Goal: Task Accomplishment & Management: Use online tool/utility

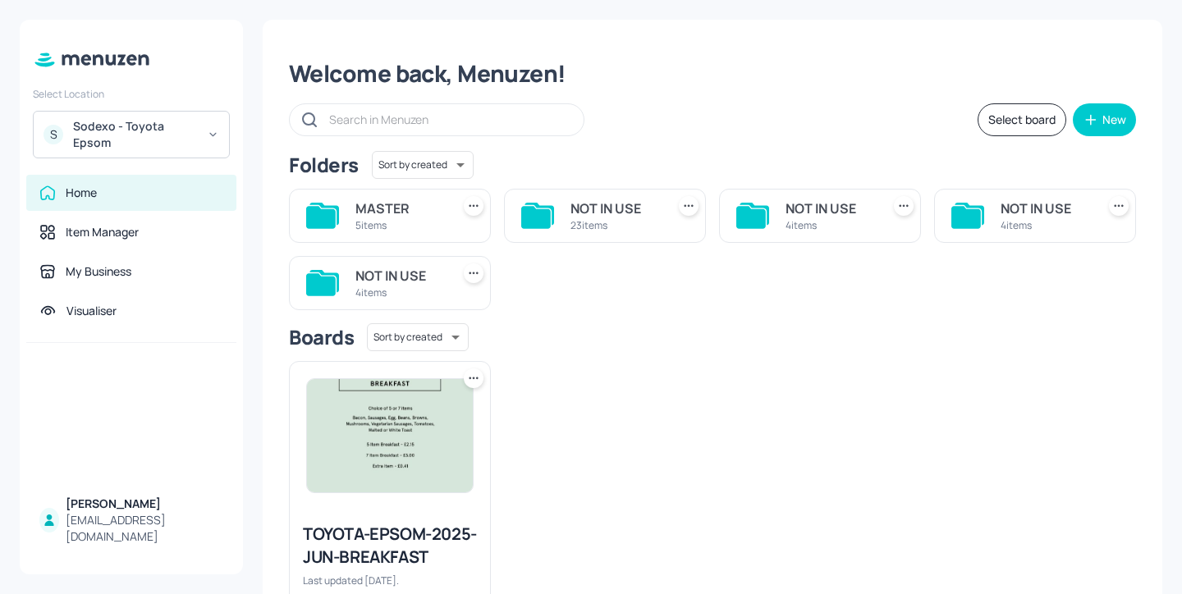
scroll to position [32, 0]
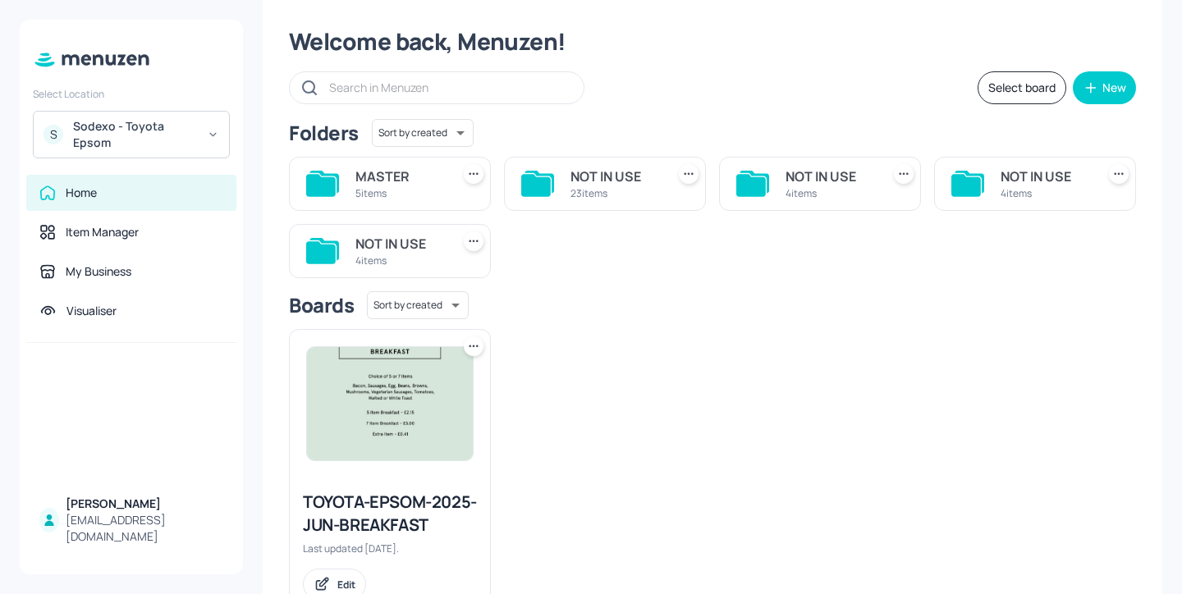
click at [411, 185] on div "MASTER" at bounding box center [399, 177] width 89 height 20
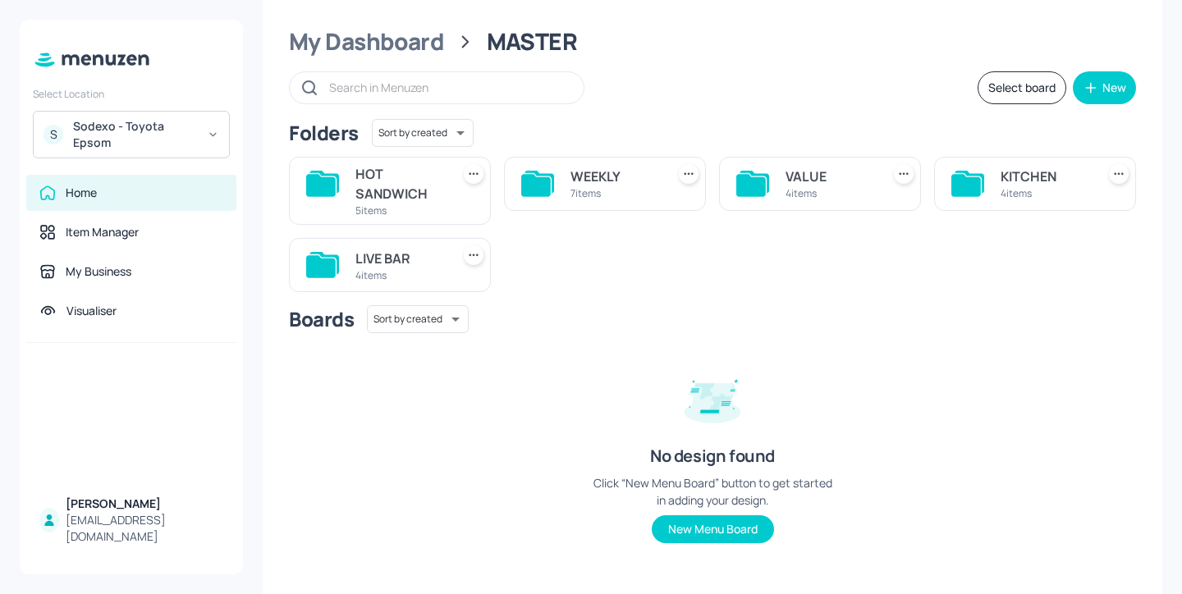
click at [1004, 186] on div "4 items" at bounding box center [1044, 193] width 89 height 14
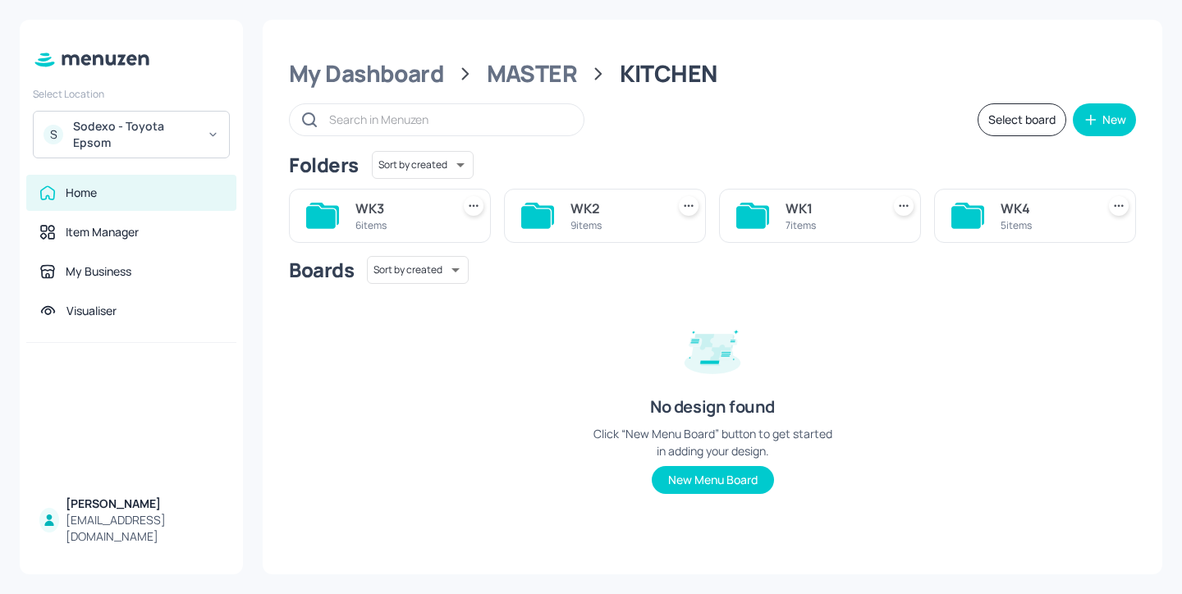
scroll to position [0, 0]
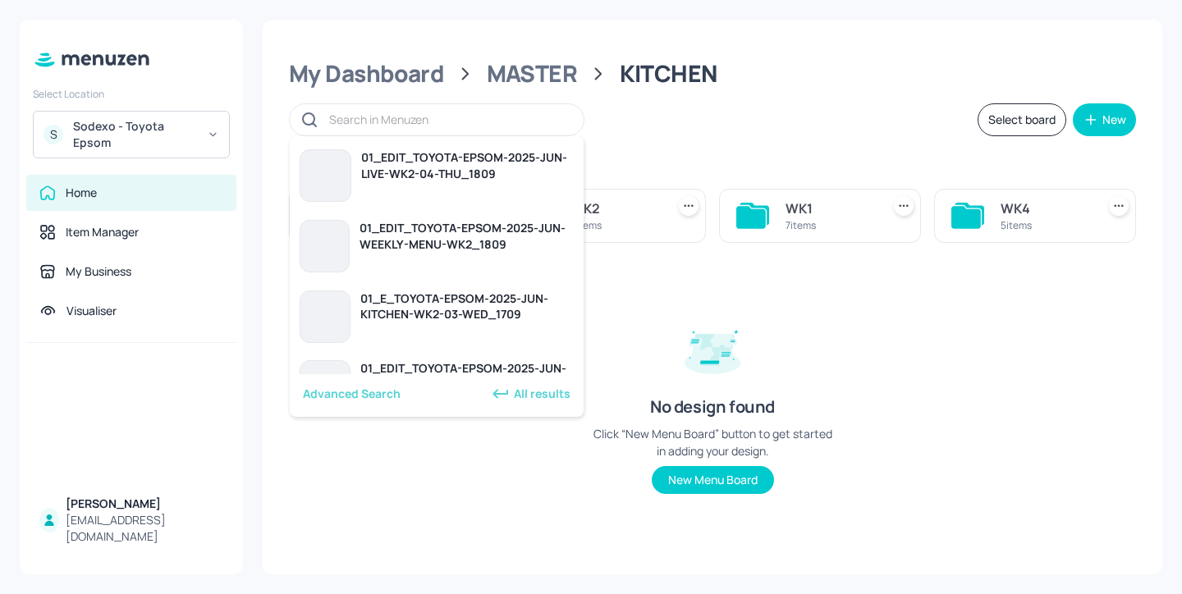
click at [461, 125] on input "text" at bounding box center [448, 120] width 238 height 24
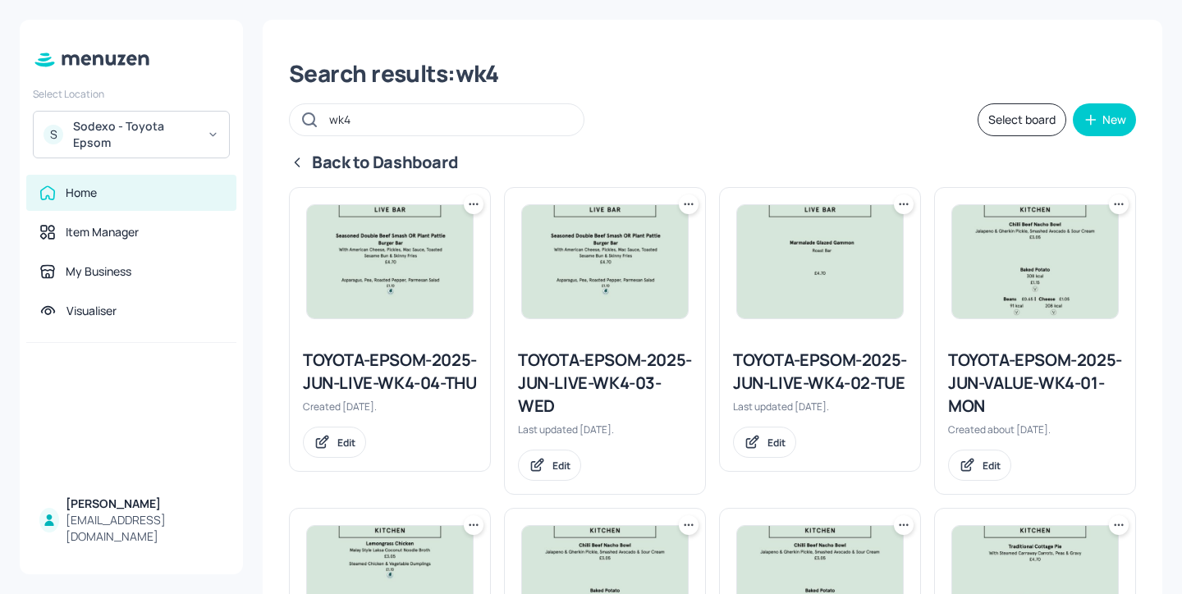
type input "wk4"
click at [308, 165] on div "Back to Dashboard" at bounding box center [712, 162] width 847 height 23
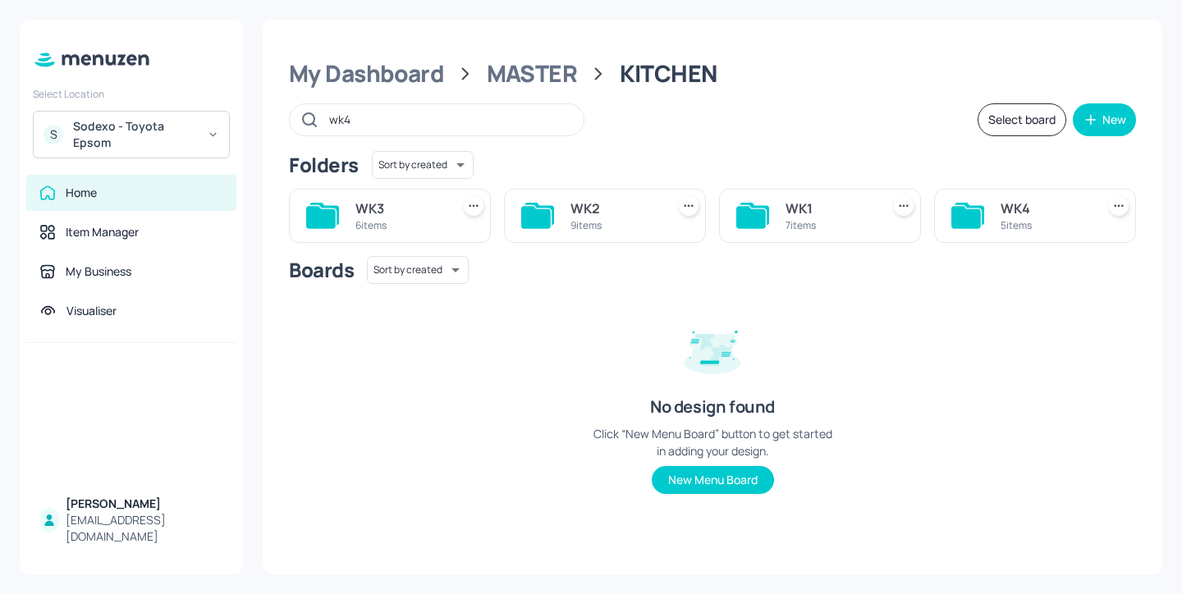
click at [1064, 216] on div "WK4" at bounding box center [1044, 209] width 89 height 20
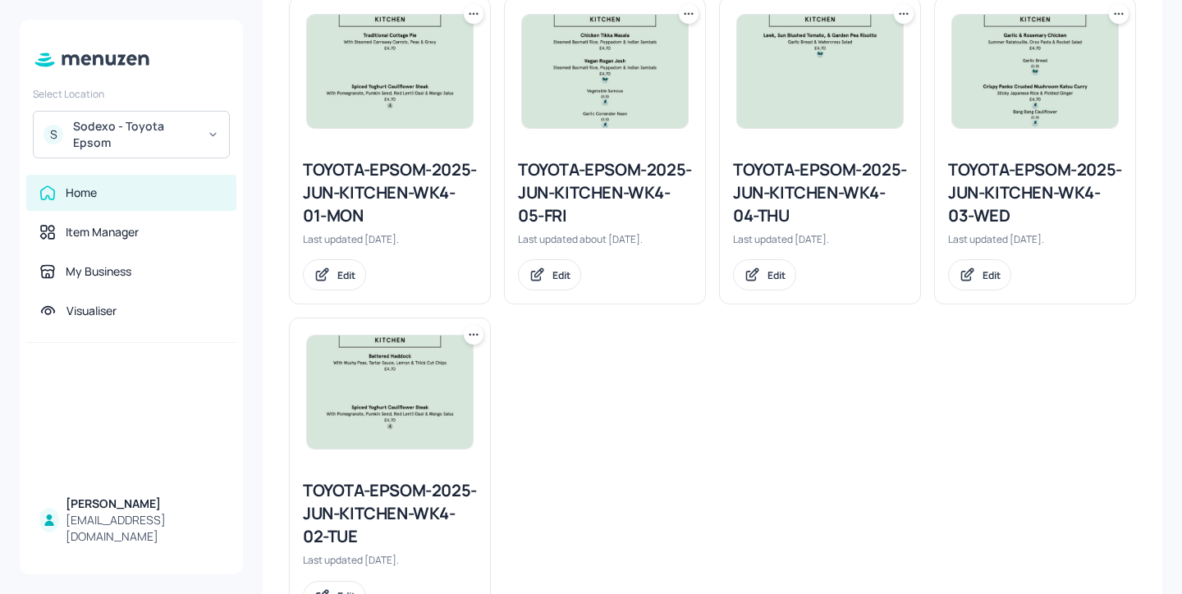
scroll to position [469, 0]
click at [1000, 205] on div "TOYOTA-EPSOM-2025-JUN-KITCHEN-WK4-03-WED" at bounding box center [1035, 193] width 174 height 69
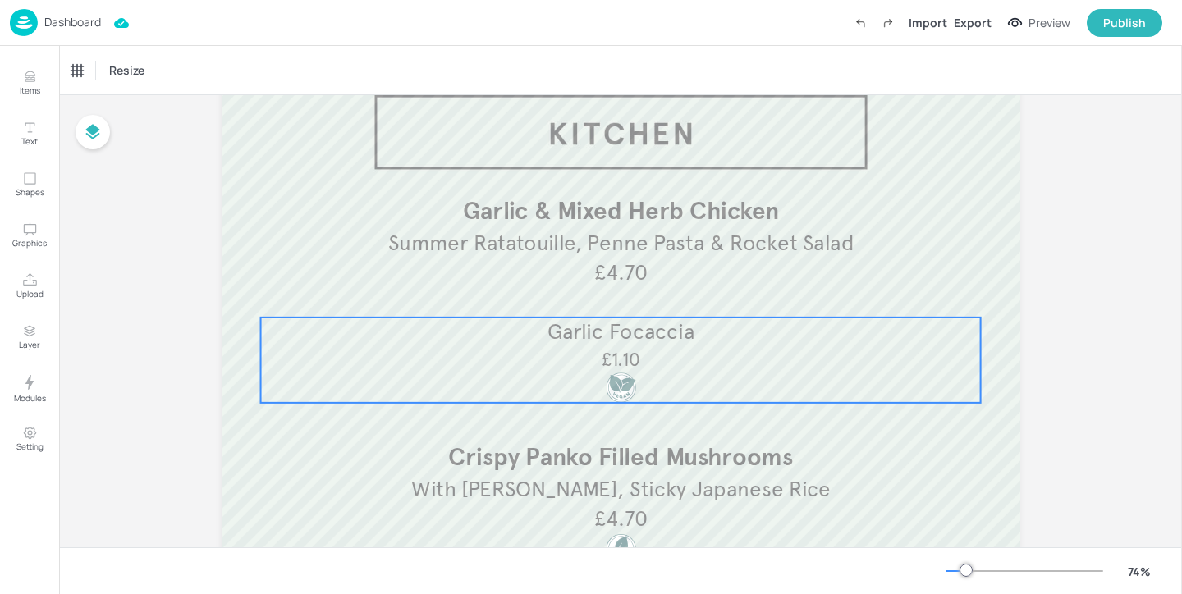
scroll to position [87, 0]
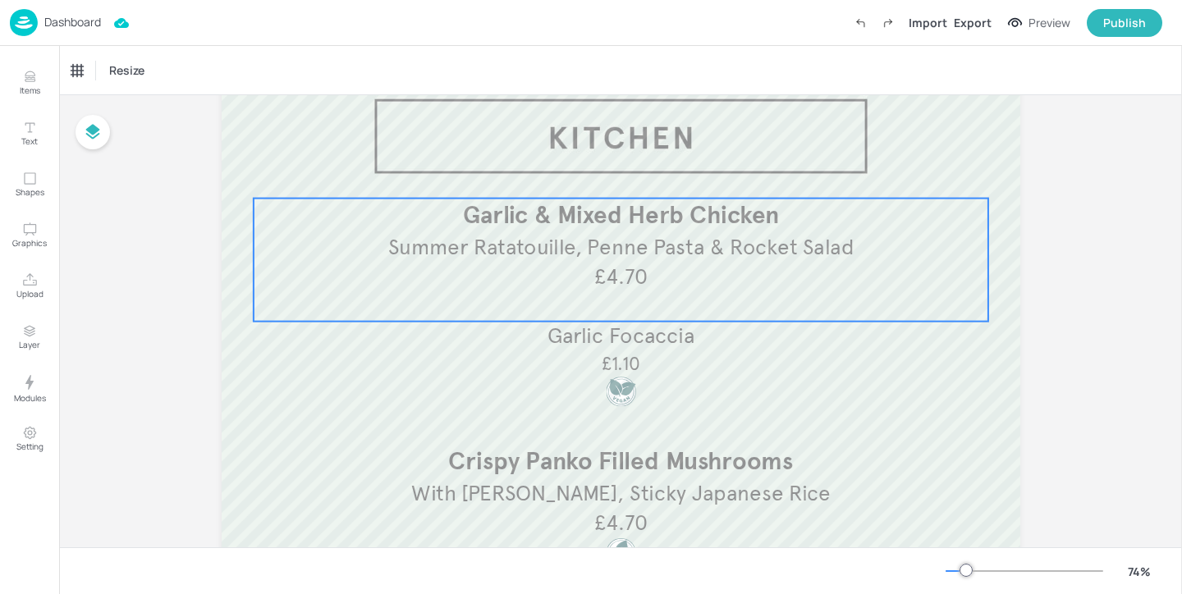
click at [623, 299] on div "Summer Ratatouille, Penne Pasta & Rocket Salad Garlic & Mixed Herb Chicken £4.70" at bounding box center [620, 260] width 734 height 123
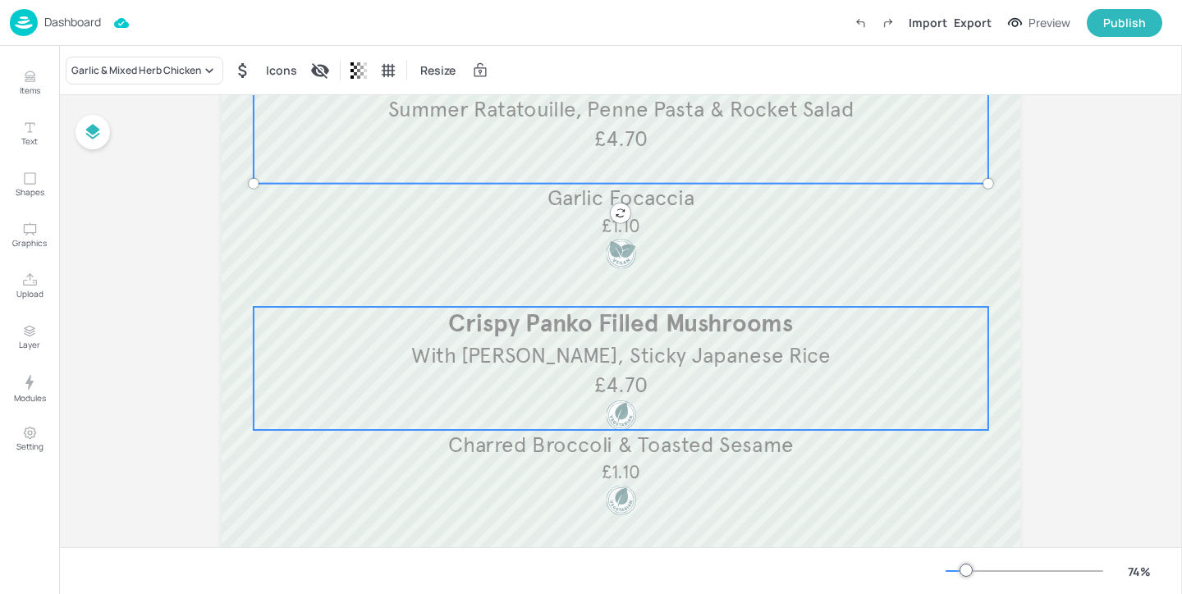
scroll to position [297, 0]
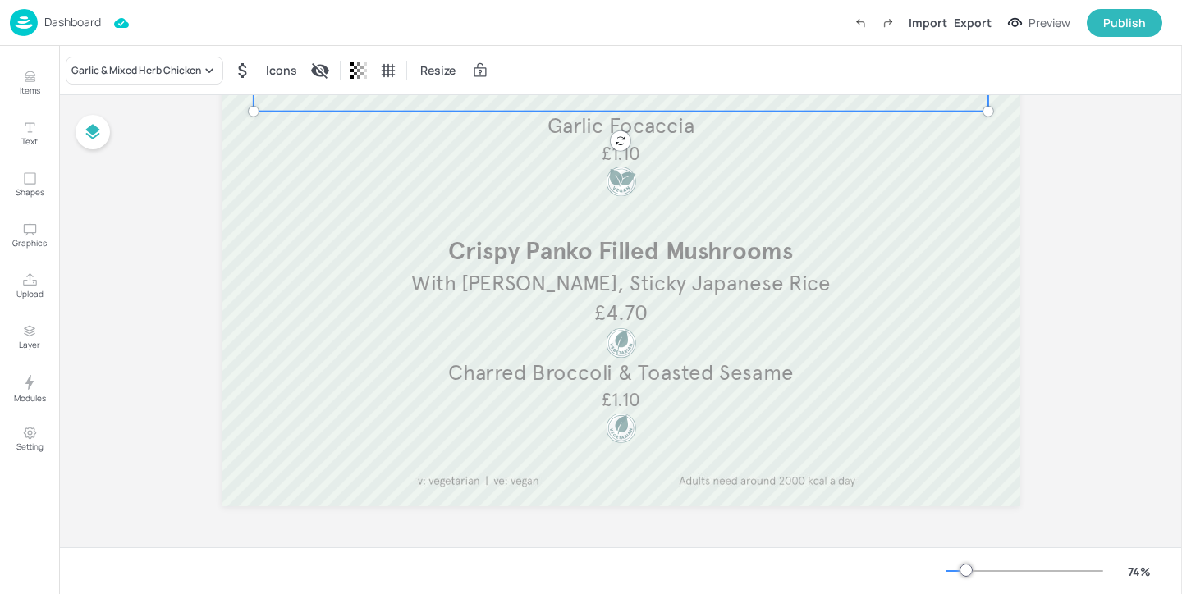
click at [80, 9] on div "Dashboard" at bounding box center [55, 22] width 91 height 27
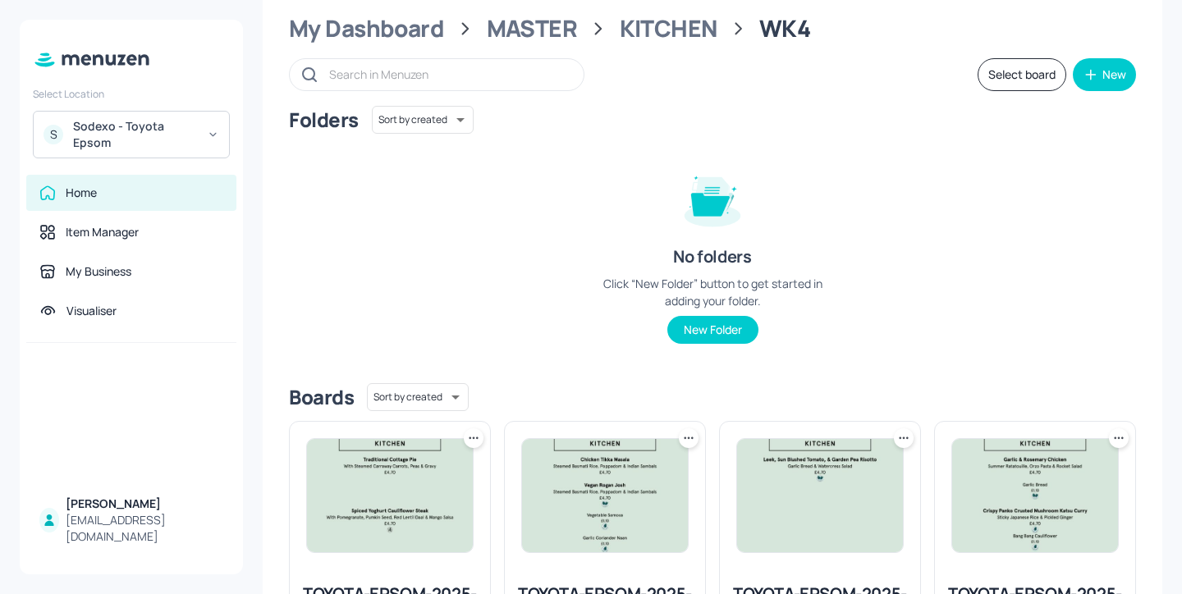
scroll to position [11, 0]
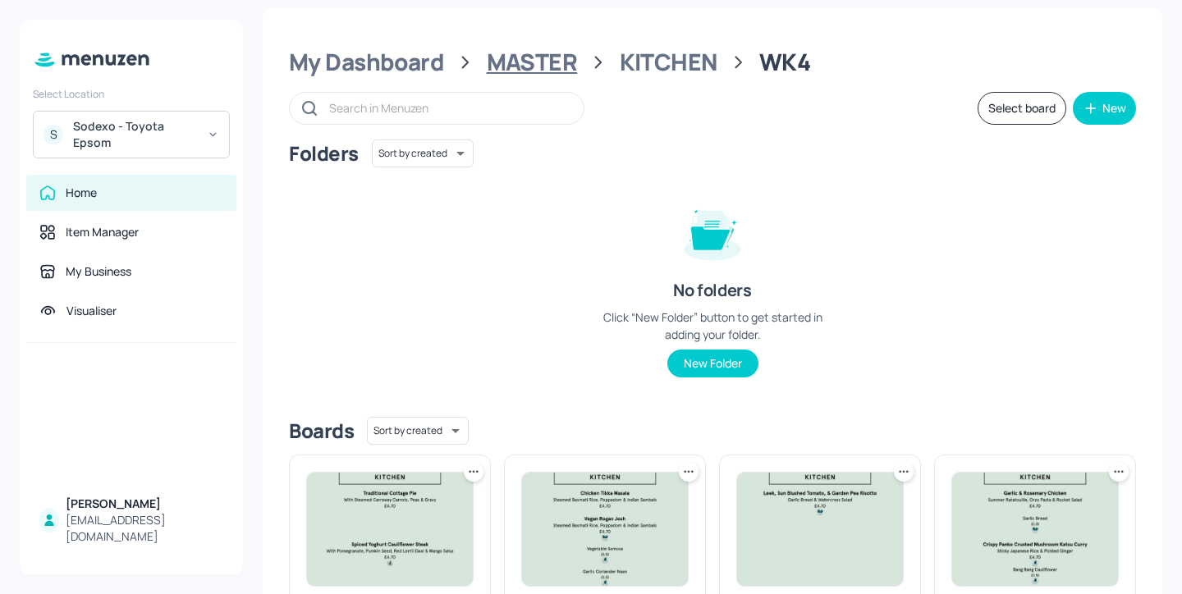
click at [566, 66] on div "MASTER" at bounding box center [532, 63] width 91 height 30
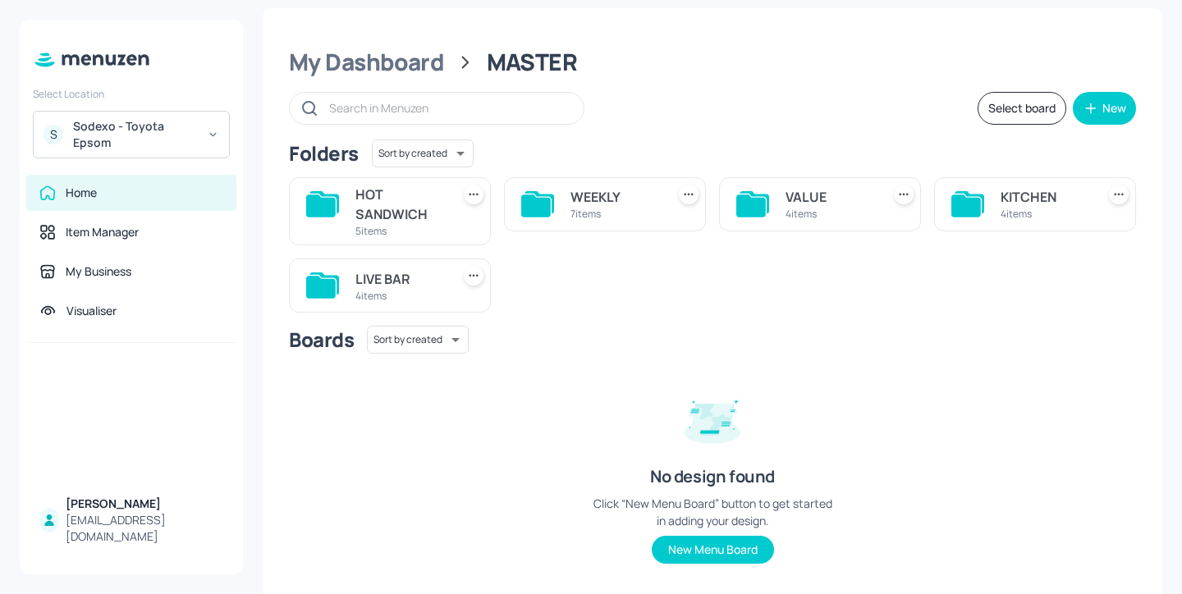
scroll to position [47, 0]
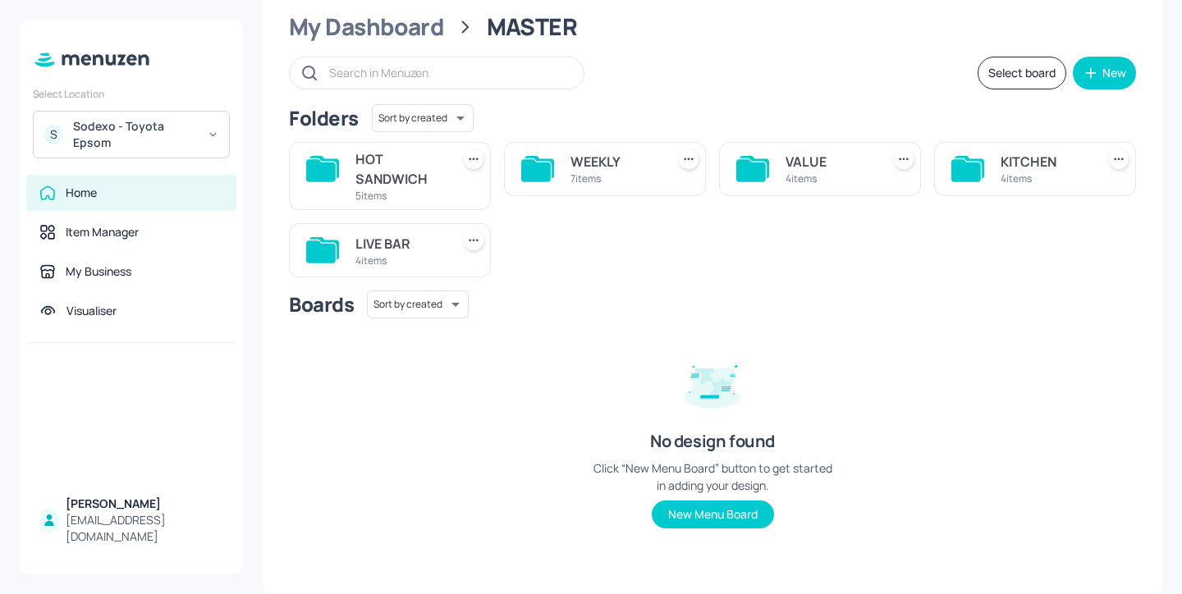
click at [780, 162] on div "VALUE 4 items" at bounding box center [820, 169] width 202 height 54
click at [807, 160] on div "VALUE" at bounding box center [829, 162] width 89 height 20
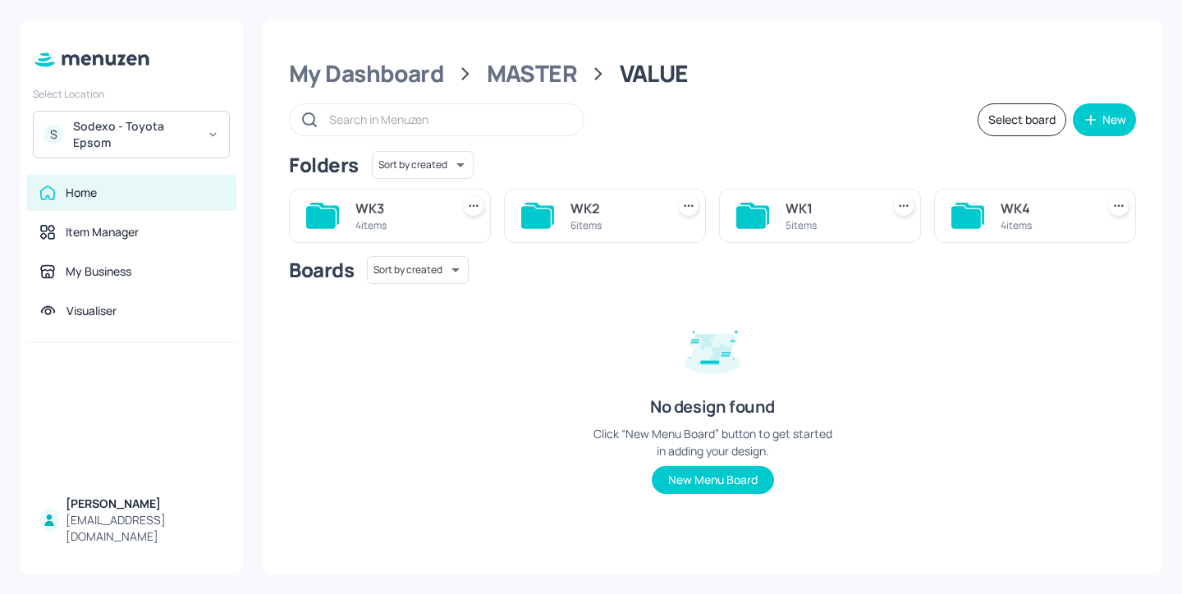
scroll to position [0, 0]
click at [1023, 223] on div "4 items" at bounding box center [1044, 225] width 89 height 14
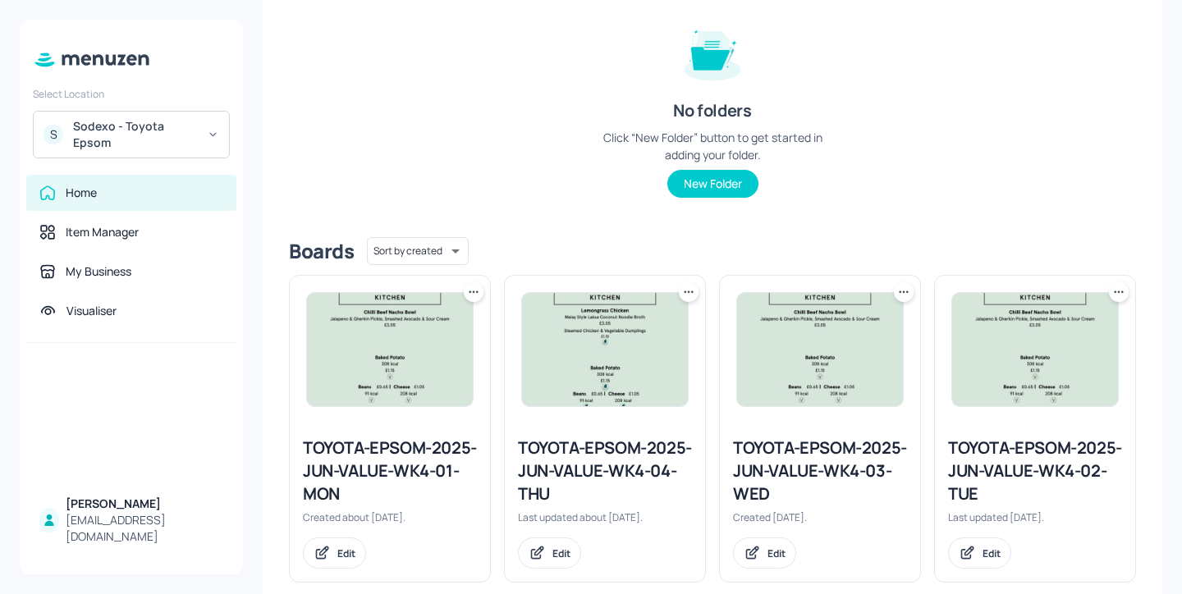
scroll to position [219, 0]
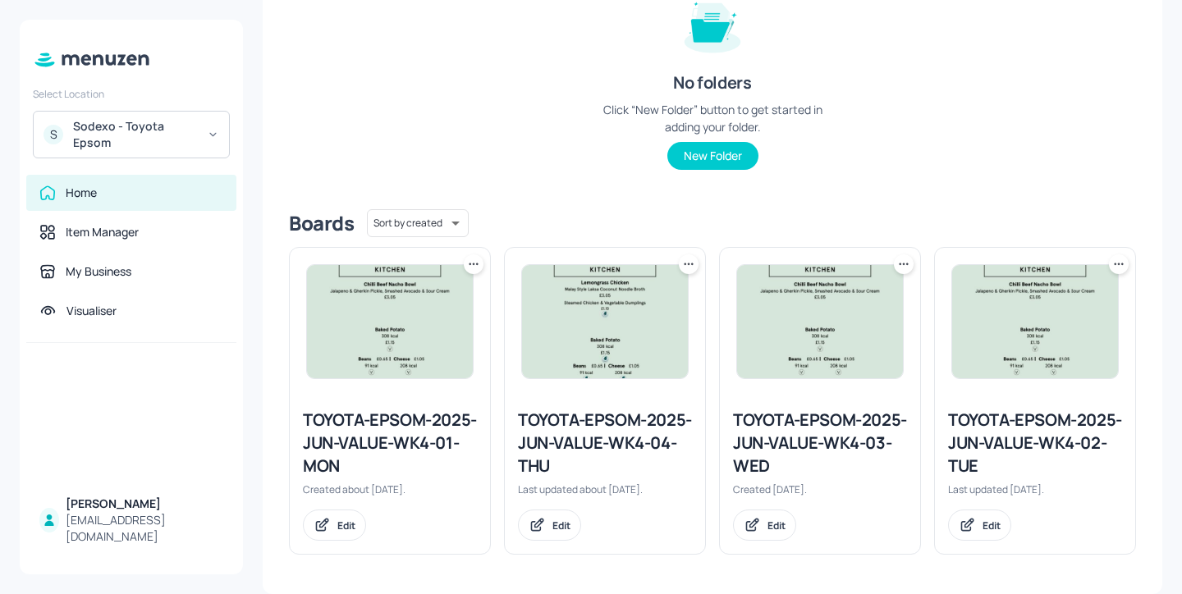
click at [782, 431] on div "TOYOTA-EPSOM-2025-JUN-VALUE-WK4-03-WED" at bounding box center [820, 443] width 174 height 69
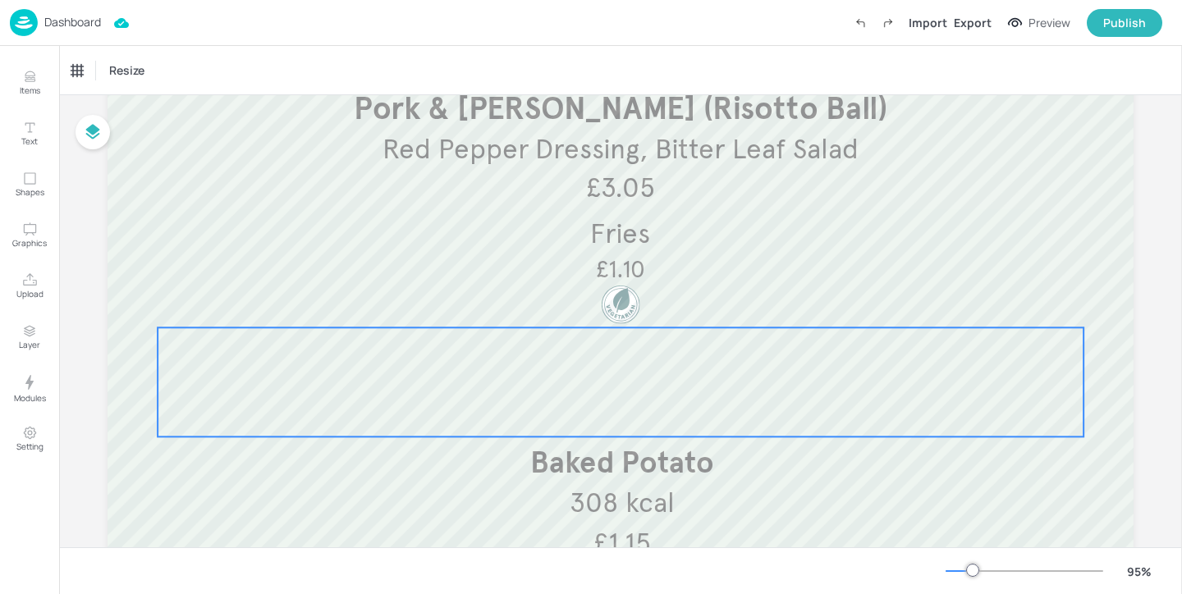
scroll to position [150, 0]
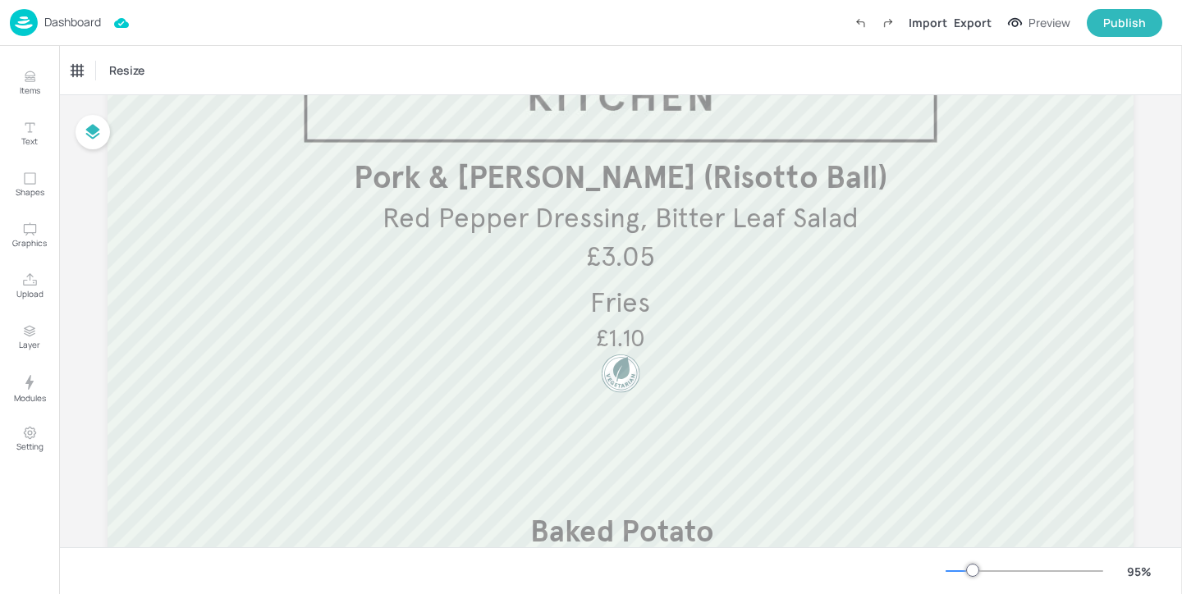
click at [62, 21] on p "Dashboard" at bounding box center [72, 21] width 57 height 11
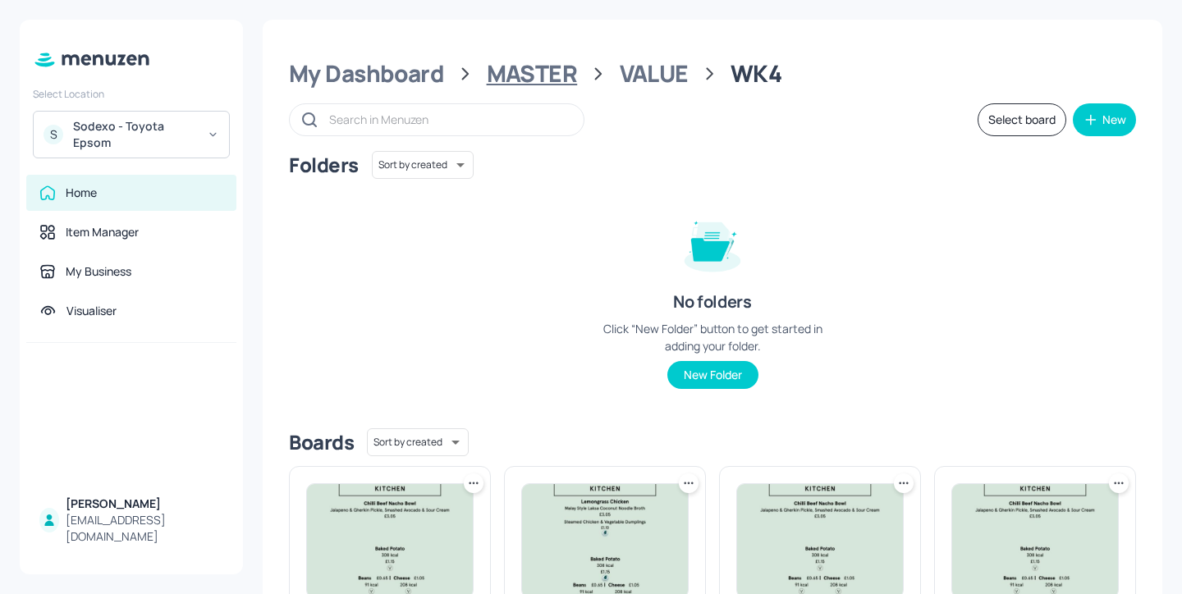
click at [570, 88] on div "MASTER" at bounding box center [532, 74] width 91 height 30
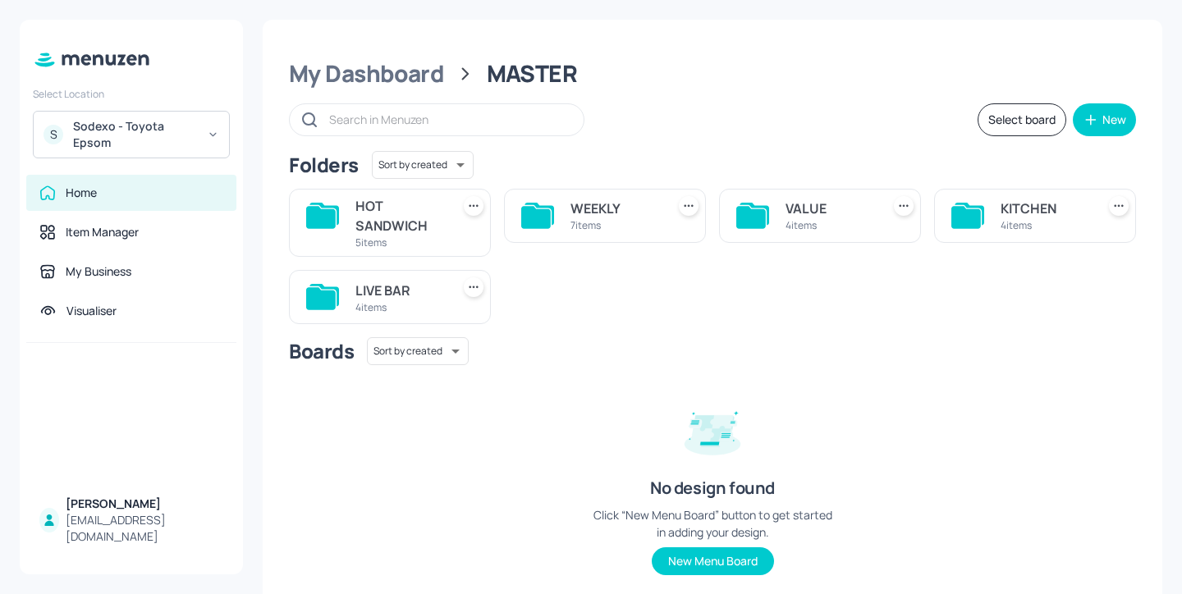
click at [354, 300] on div "LIVE BAR 4 items" at bounding box center [390, 297] width 202 height 54
click at [398, 311] on div "4 items" at bounding box center [399, 307] width 89 height 14
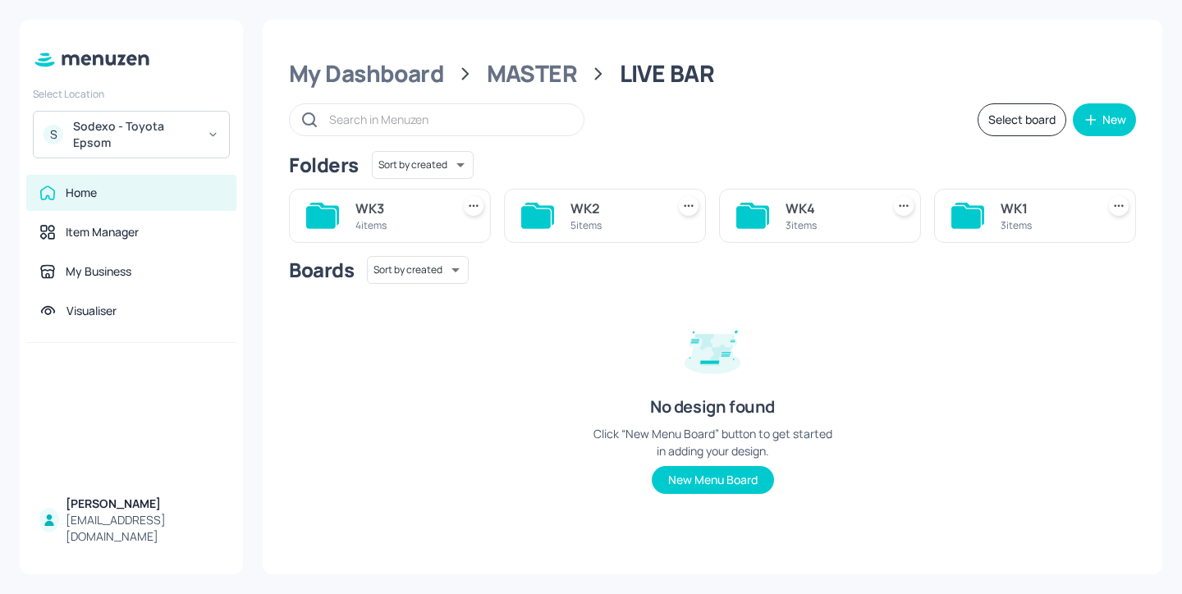
click at [844, 233] on div "WK4 3 items" at bounding box center [829, 215] width 89 height 39
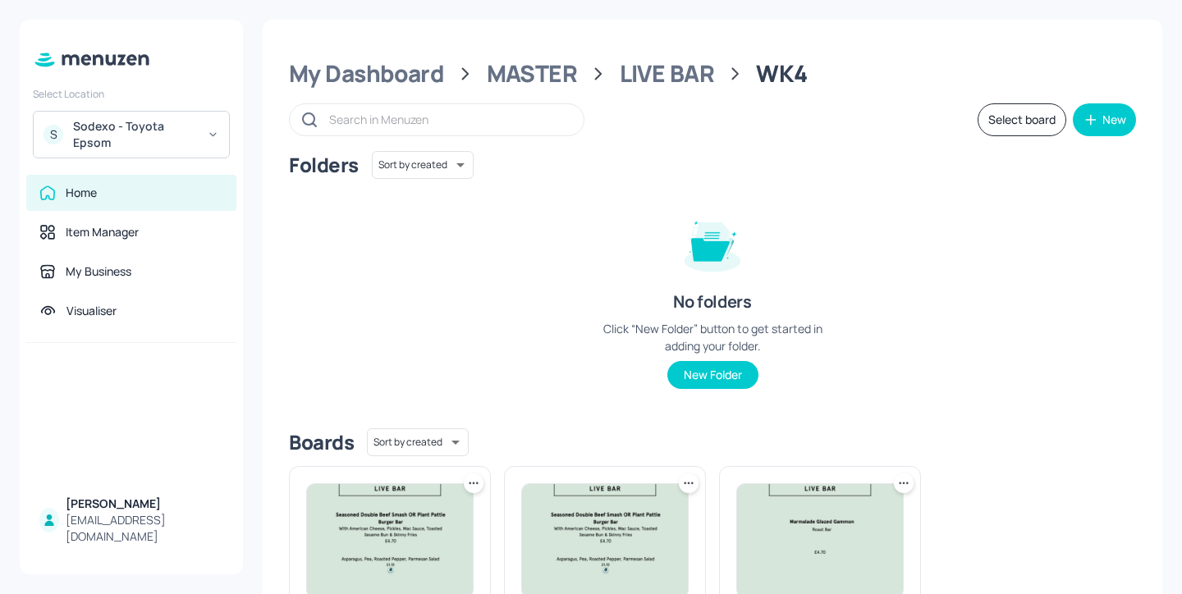
scroll to position [219, 0]
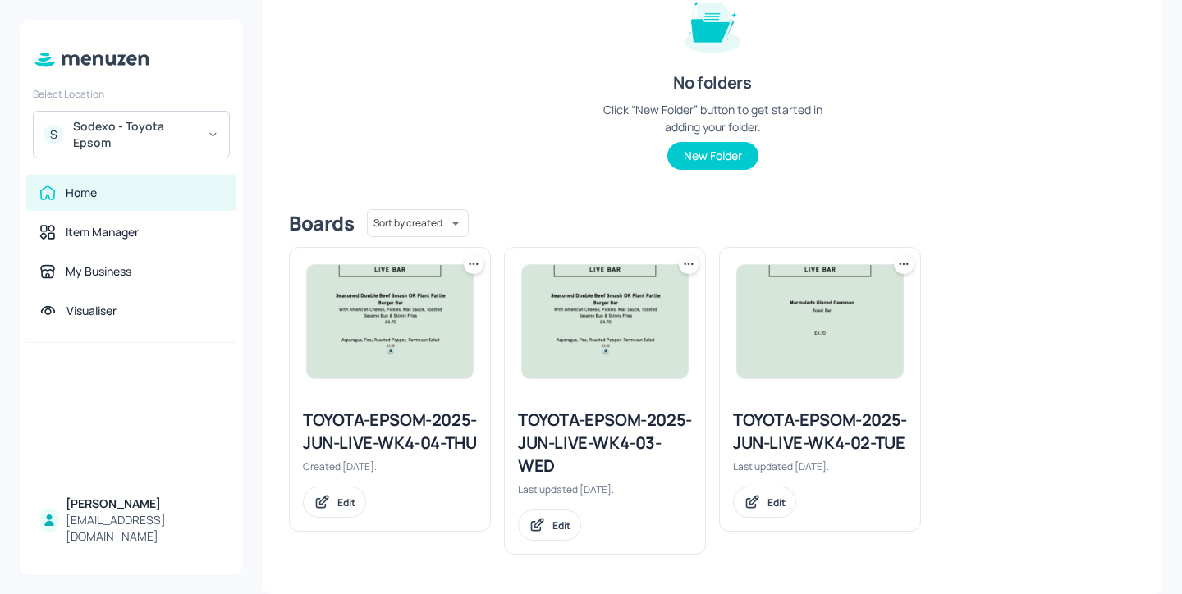
click at [592, 440] on div "TOYOTA-EPSOM-2025-JUN-LIVE-WK4-03-WED" at bounding box center [605, 443] width 174 height 69
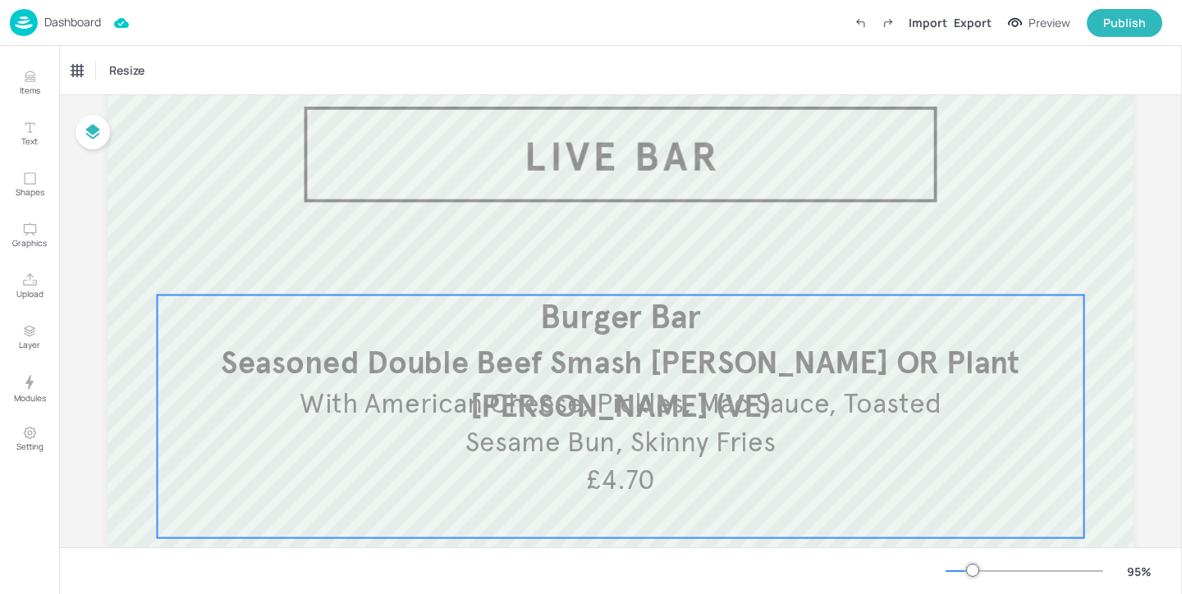
scroll to position [113, 0]
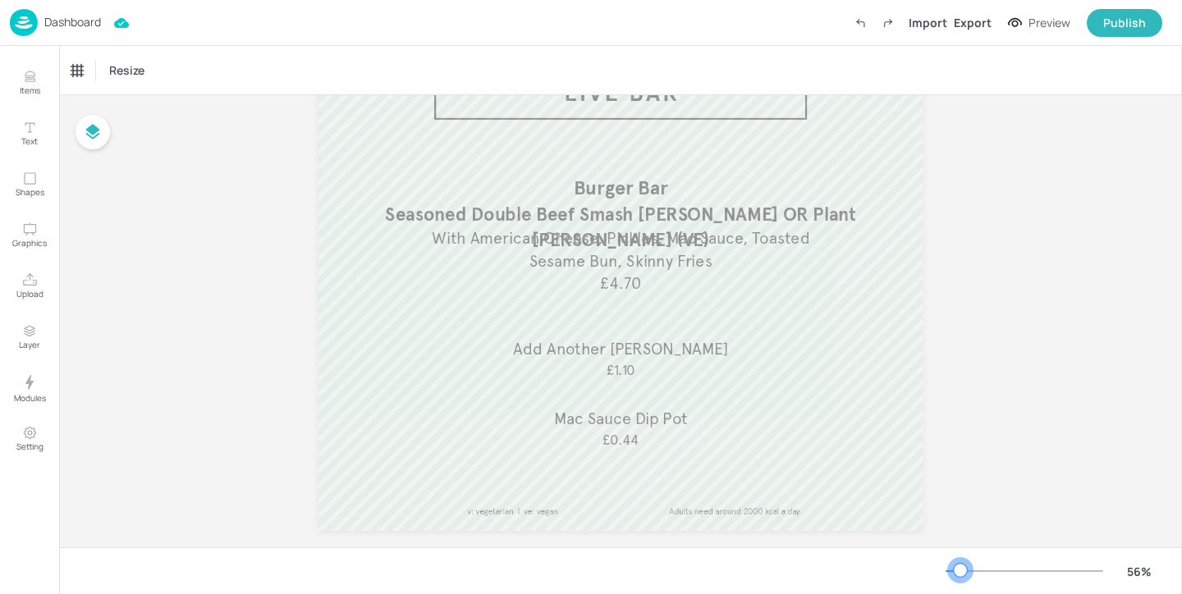
click at [960, 570] on div at bounding box center [960, 570] width 13 height 13
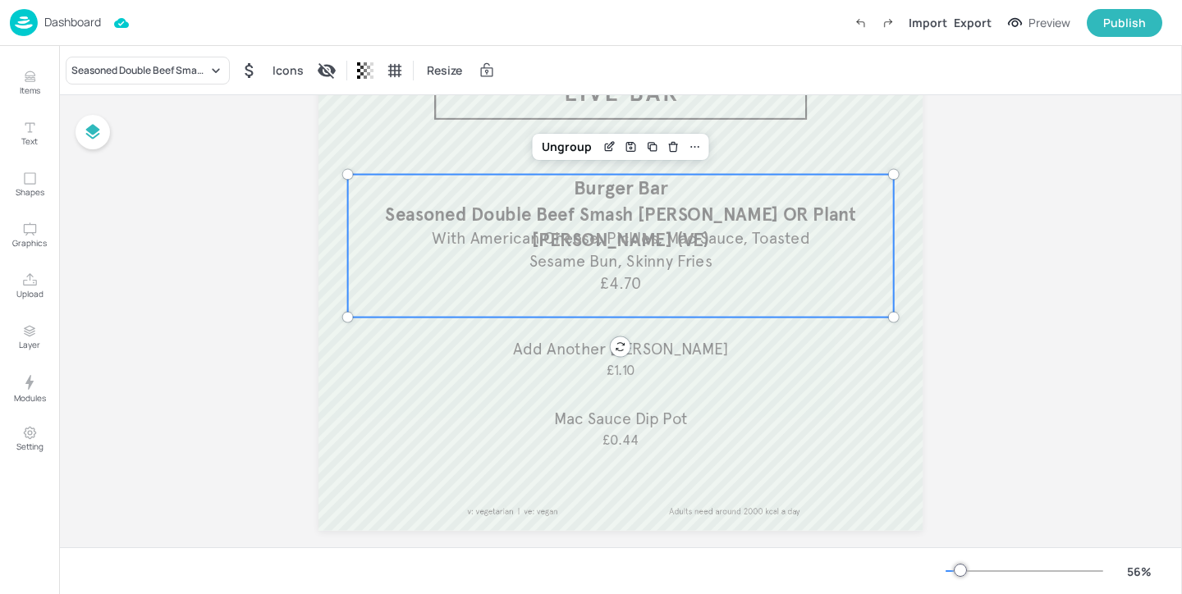
click at [730, 228] on span "With American Cheese, Pickles, Mac Sauce, Toasted Sesame Bun, Skinny Fries" at bounding box center [620, 249] width 377 height 43
click at [602, 140] on icon "Edit Item" at bounding box center [609, 146] width 14 height 13
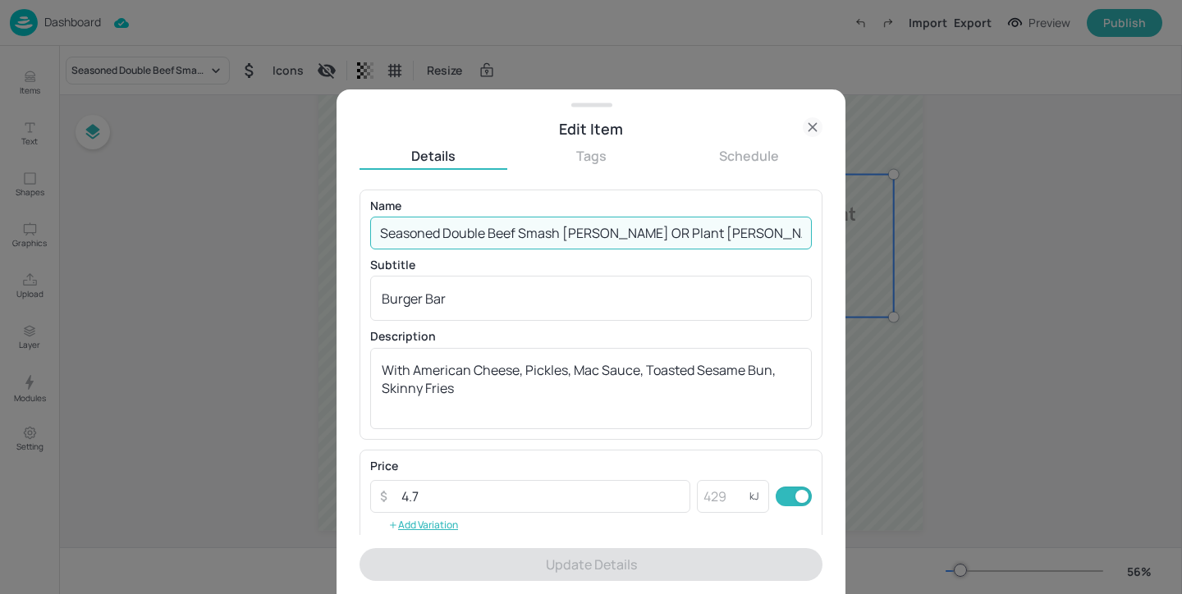
drag, startPoint x: 747, startPoint y: 236, endPoint x: 314, endPoint y: 204, distance: 433.6
click at [314, 204] on div "Edit Item Details Tags Schedule Name Seasoned Double Beef Smash Pattie OR Plant…" at bounding box center [591, 297] width 1182 height 594
paste input "Buttermilk Southern Fried Plant Pattie (V),"
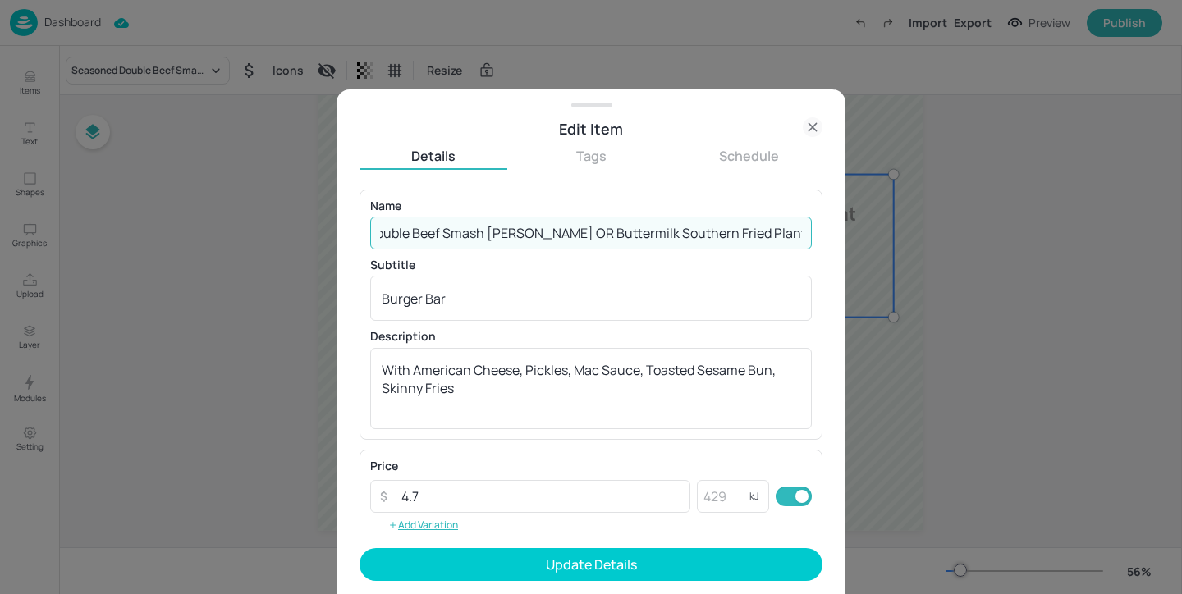
scroll to position [0, 72]
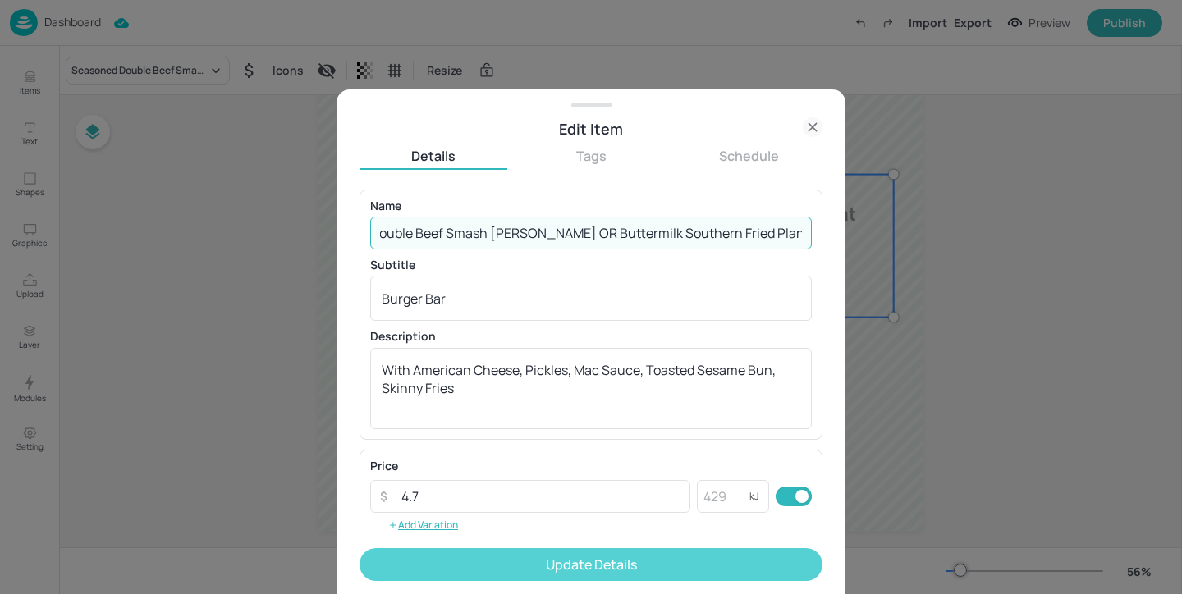
type input "Seasoned Double Beef Smash Pattie OR Buttermilk Southern Fried Plant Pattie (V)"
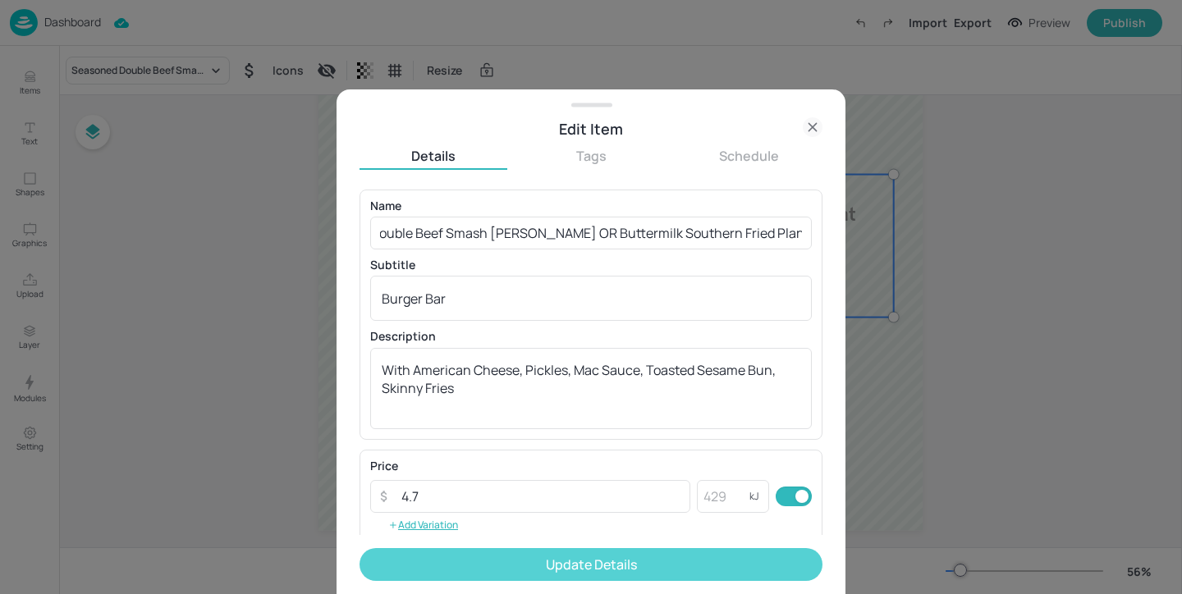
scroll to position [0, 0]
click at [691, 556] on button "Update Details" at bounding box center [590, 564] width 463 height 33
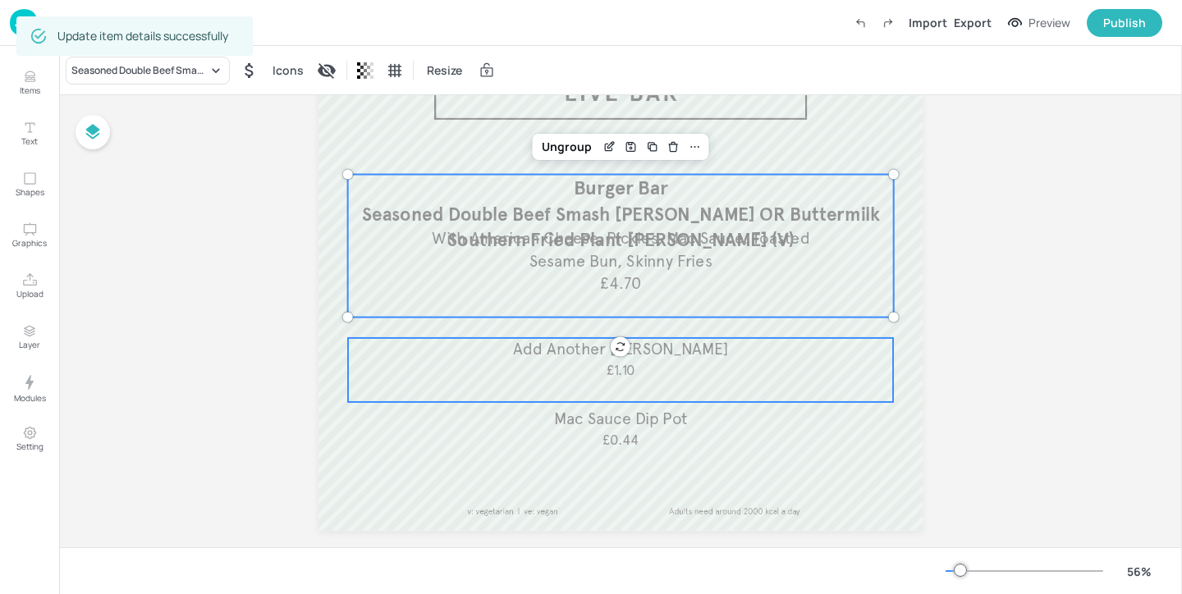
scroll to position [121, 0]
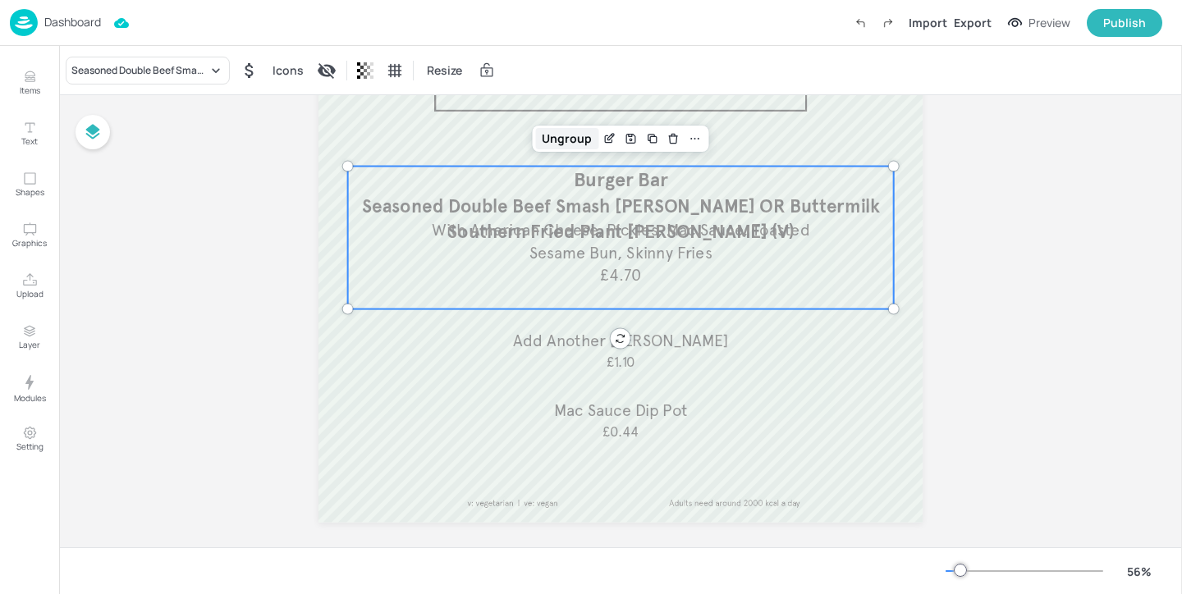
click at [562, 145] on div "Ungroup" at bounding box center [566, 138] width 63 height 21
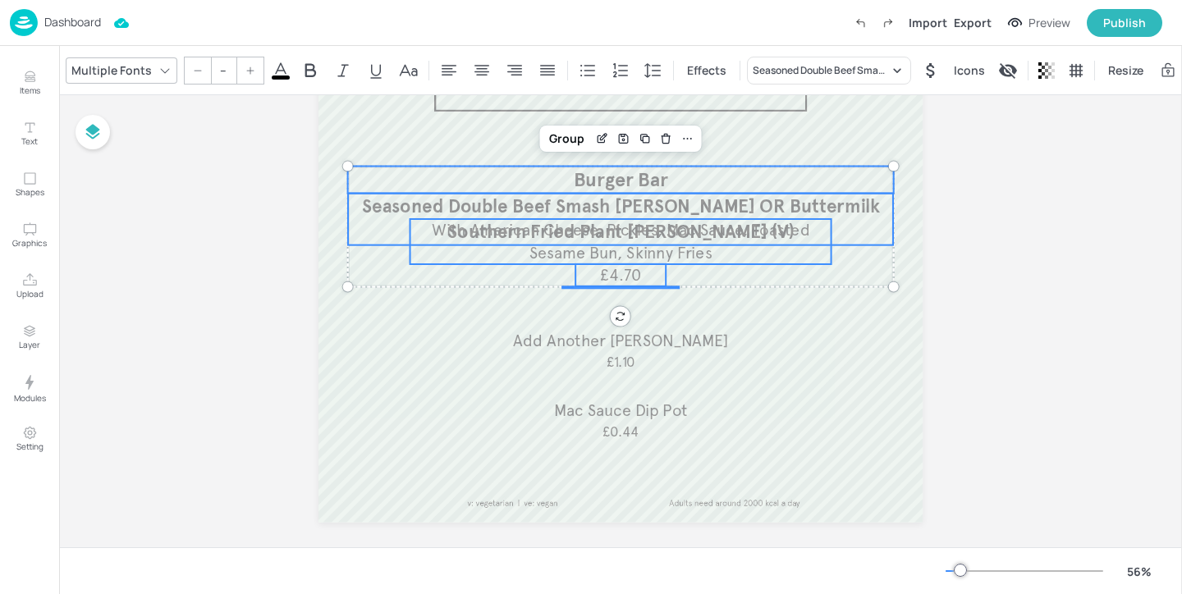
click at [480, 252] on p "With American Cheese, Pickles, Mac Sauce, Toasted Sesame Bun, Skinny Fries" at bounding box center [619, 241] width 421 height 45
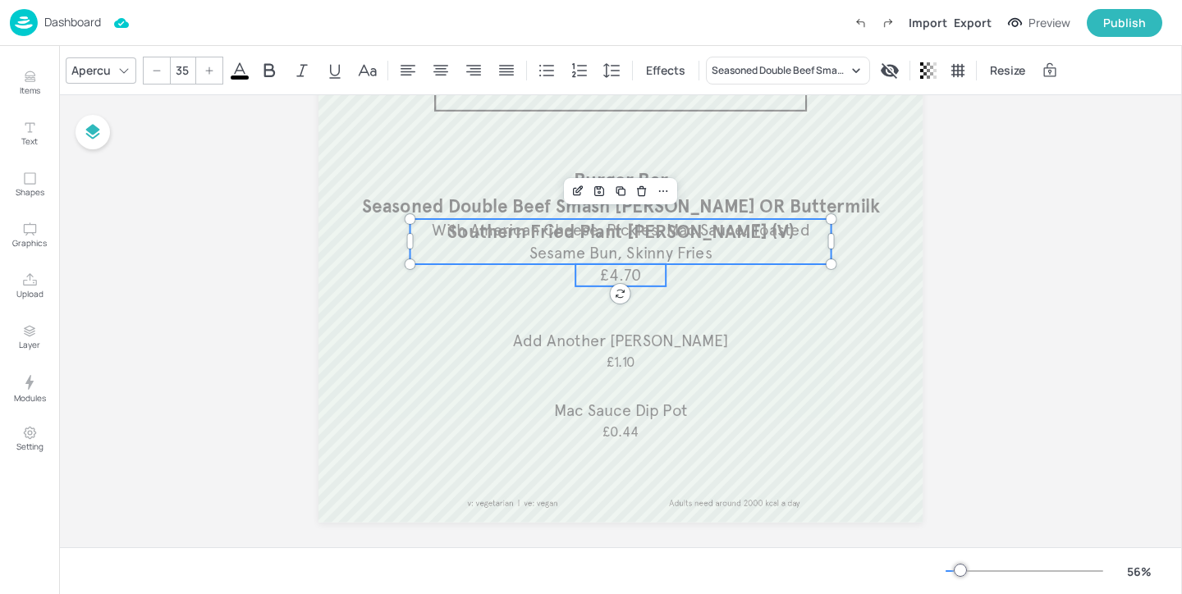
click at [591, 267] on p "£4.70" at bounding box center [620, 275] width 90 height 22
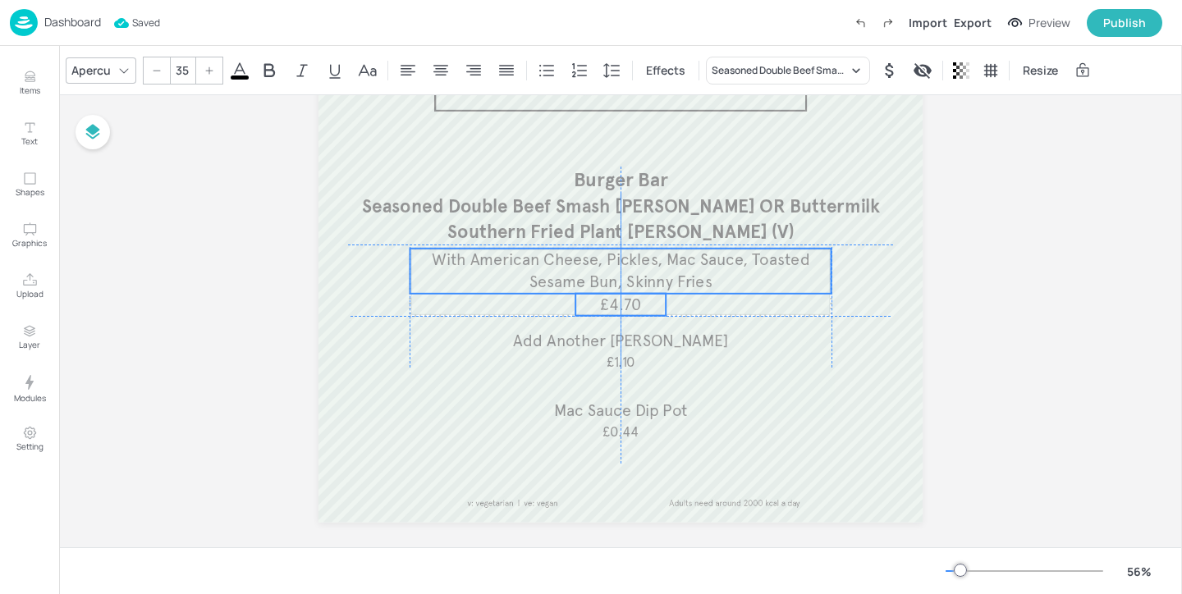
drag, startPoint x: 591, startPoint y: 267, endPoint x: 591, endPoint y: 294, distance: 27.1
click at [591, 295] on p "£4.70" at bounding box center [620, 305] width 90 height 22
click at [542, 263] on p "With American Cheese, Pickles, Mac Sauce, Toasted Sesame Bun, Skinny Fries" at bounding box center [619, 267] width 421 height 45
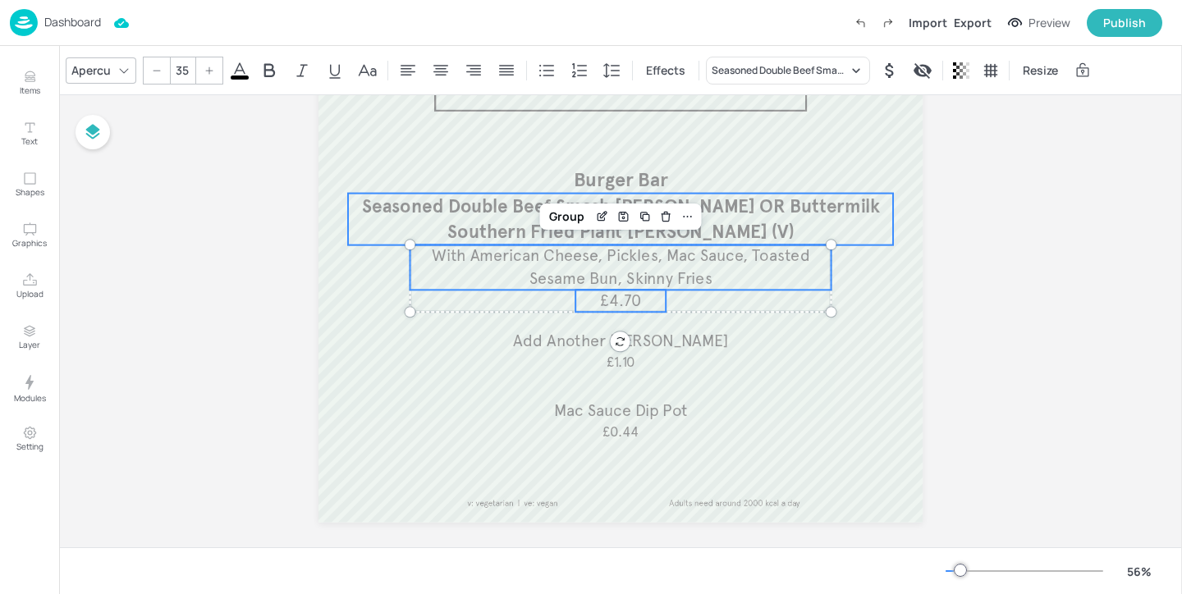
type input "--"
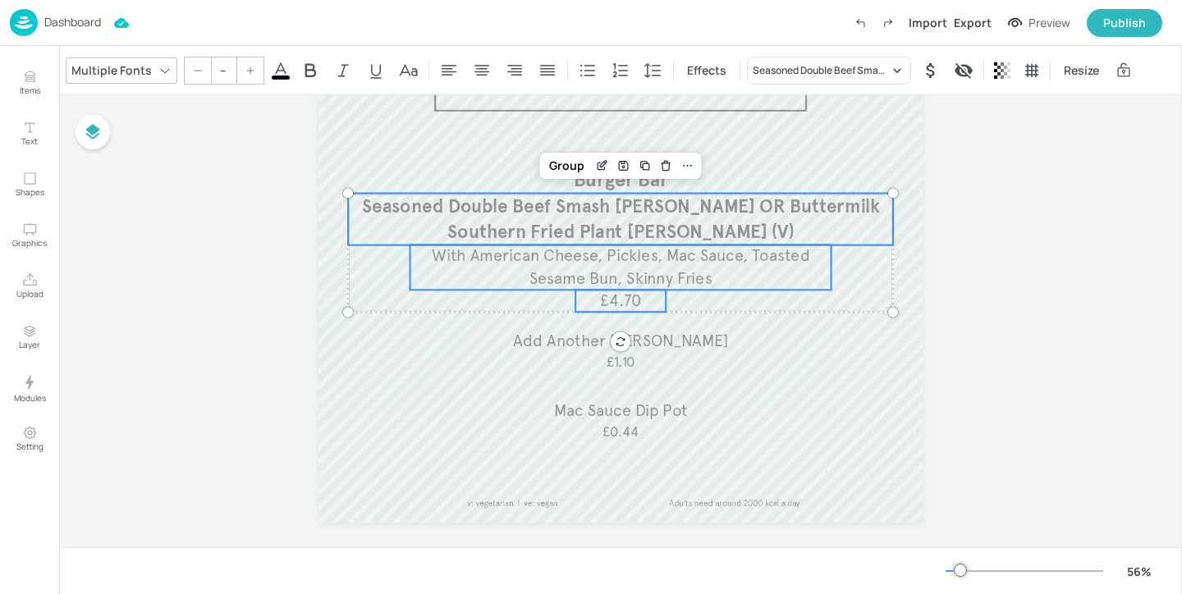
click at [498, 223] on p "Seasoned Double Beef Smash Pattie OR Buttermilk Southern Fried Plant Pattie (V)" at bounding box center [620, 220] width 545 height 52
click at [580, 188] on span "Burger Bar" at bounding box center [620, 179] width 94 height 24
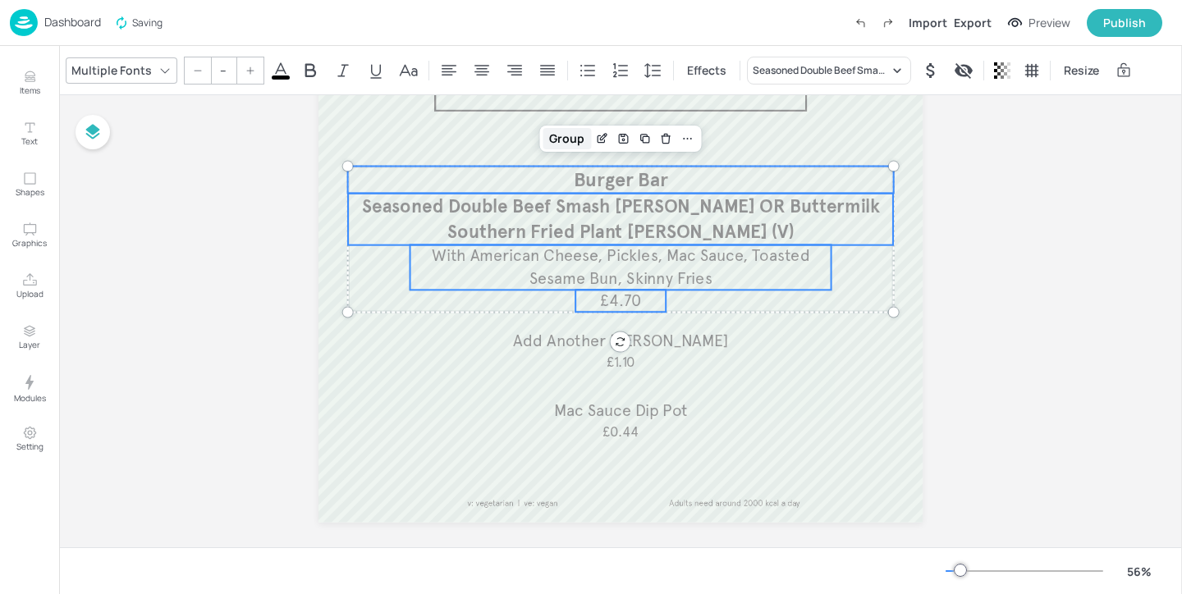
click at [566, 138] on div "Group" at bounding box center [566, 138] width 48 height 21
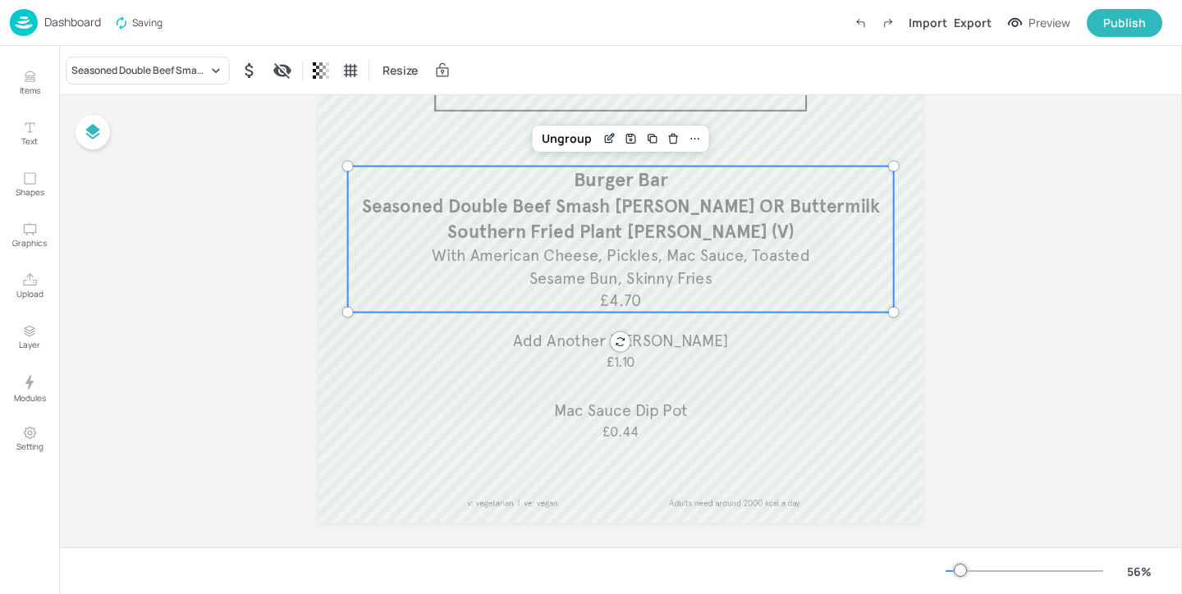
click at [729, 207] on span "Seasoned Double Beef Smash Pattie OR Buttermilk Southern Fried Plant Pattie (V)" at bounding box center [621, 218] width 518 height 48
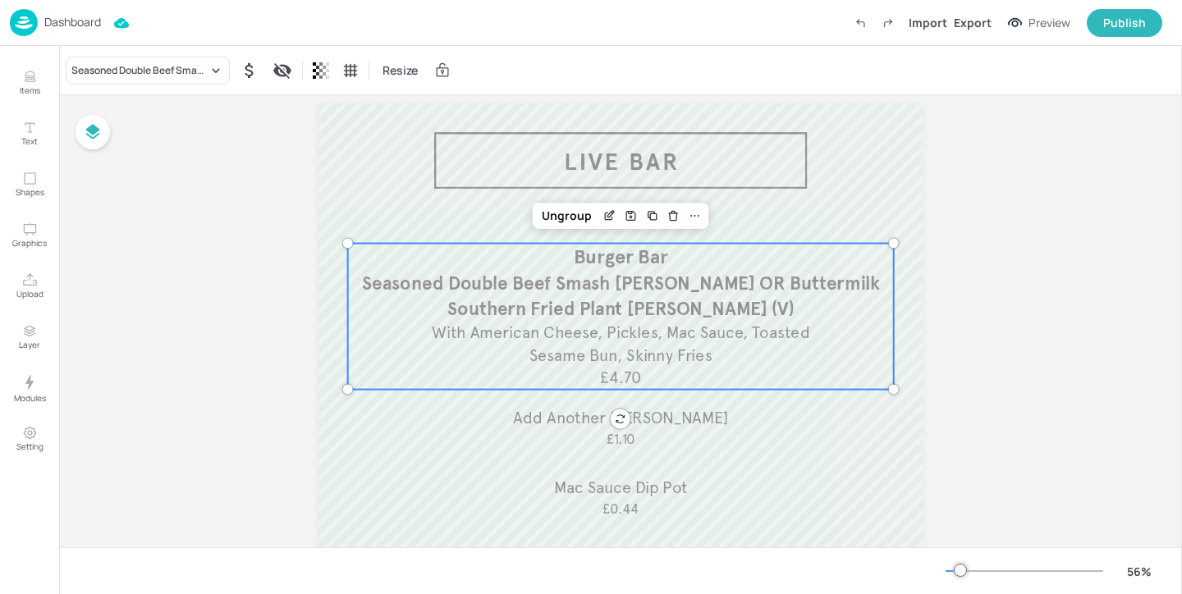
scroll to position [0, 0]
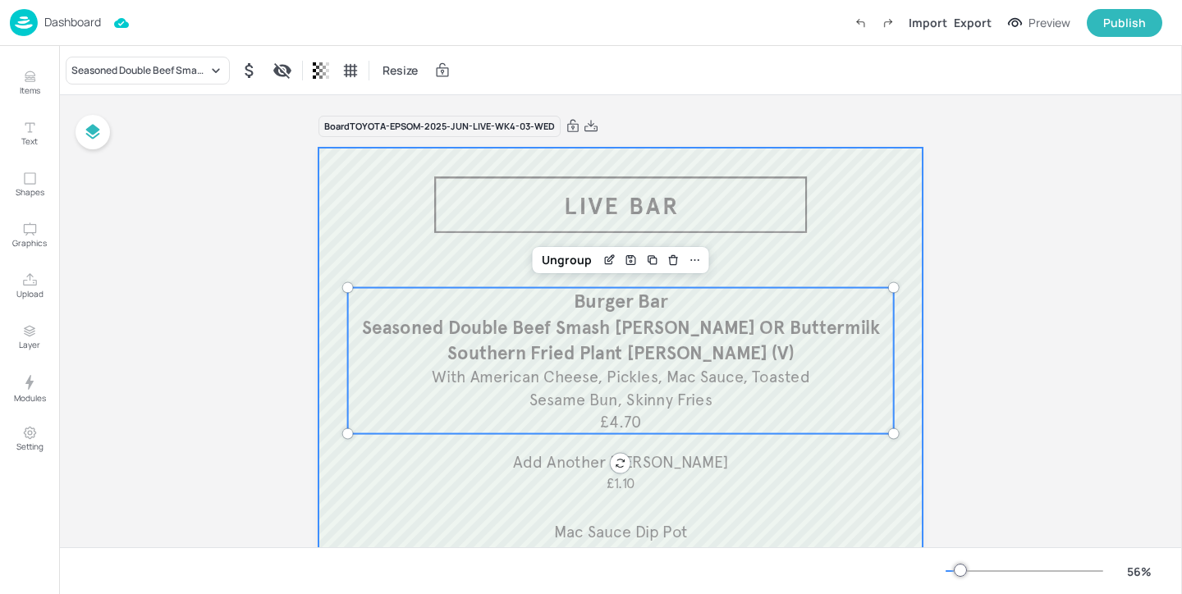
click at [754, 198] on div at bounding box center [620, 396] width 604 height 496
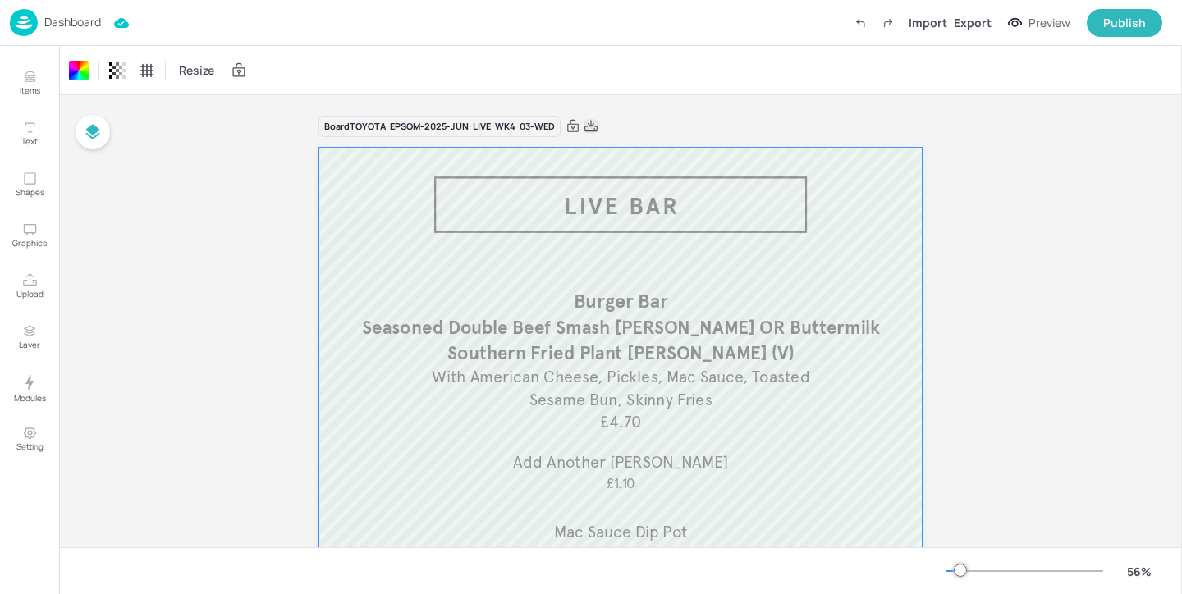
click at [588, 128] on icon at bounding box center [590, 126] width 15 height 16
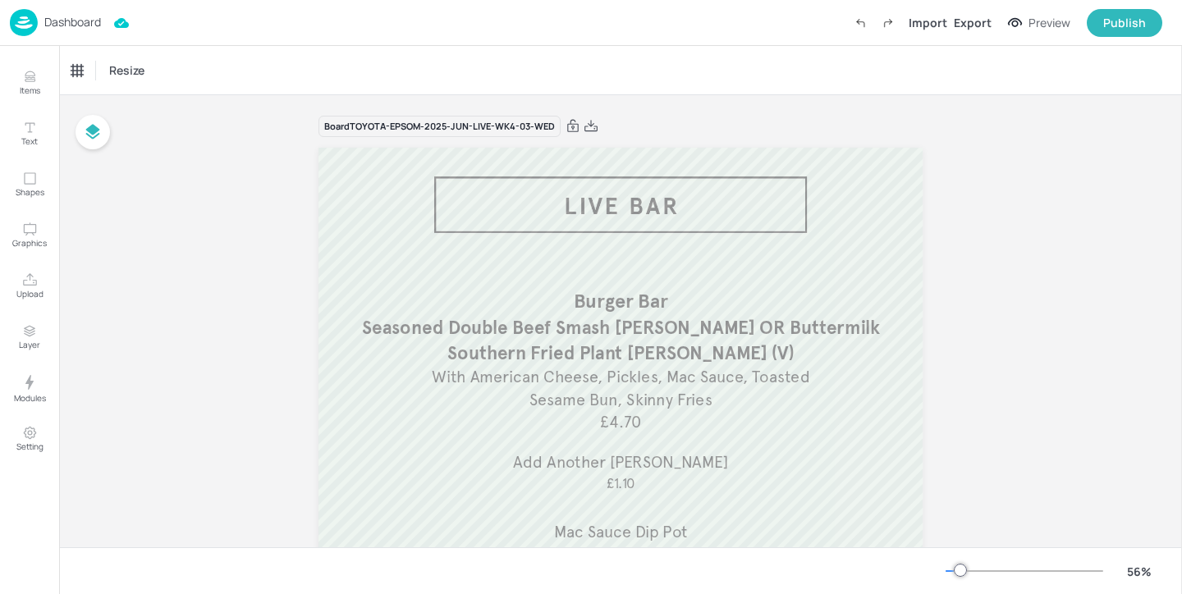
click at [82, 23] on p "Dashboard" at bounding box center [72, 21] width 57 height 11
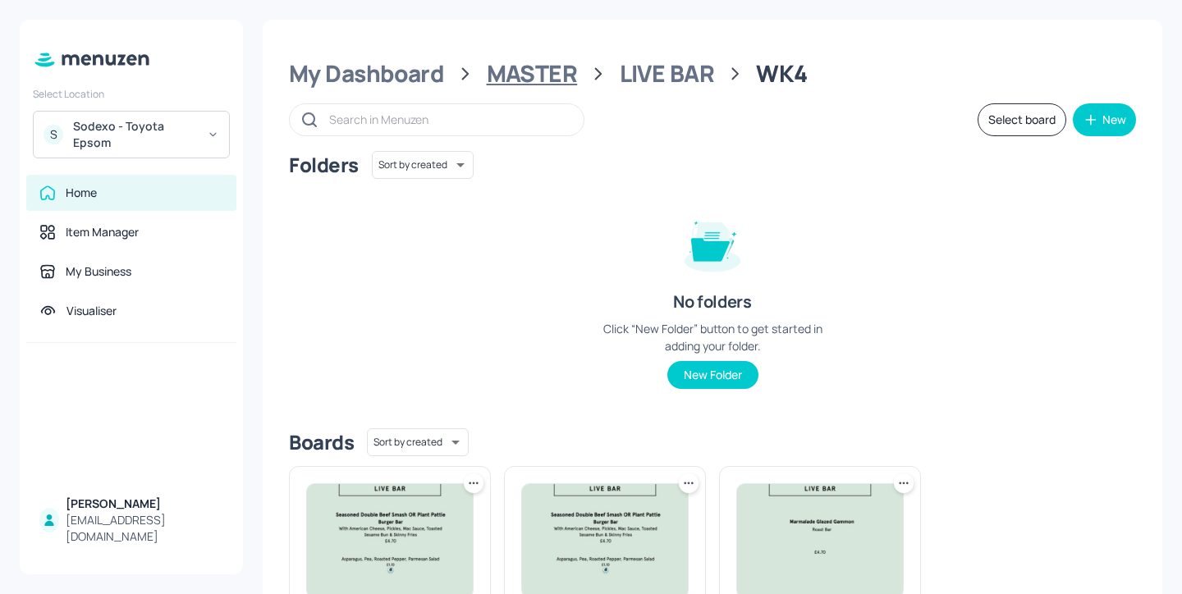
click at [565, 78] on div "MASTER" at bounding box center [532, 74] width 91 height 30
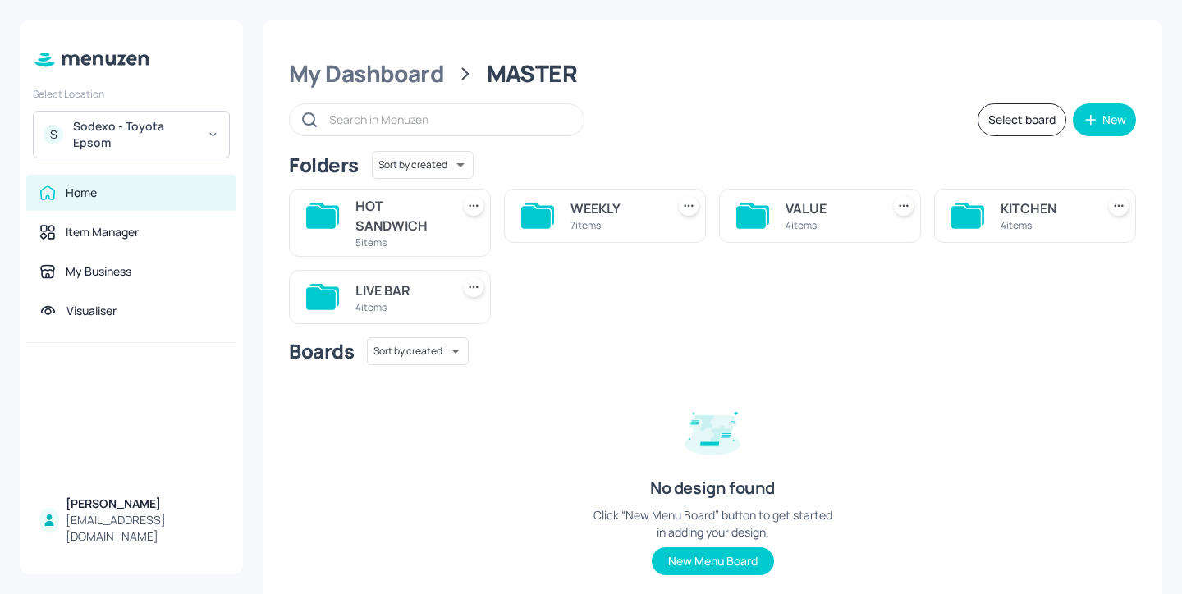
click at [995, 201] on div "KITCHEN 4 items" at bounding box center [1035, 216] width 202 height 54
click at [995, 210] on div "KITCHEN 4 items" at bounding box center [1035, 216] width 202 height 54
click at [1009, 213] on div "KITCHEN" at bounding box center [1044, 209] width 89 height 20
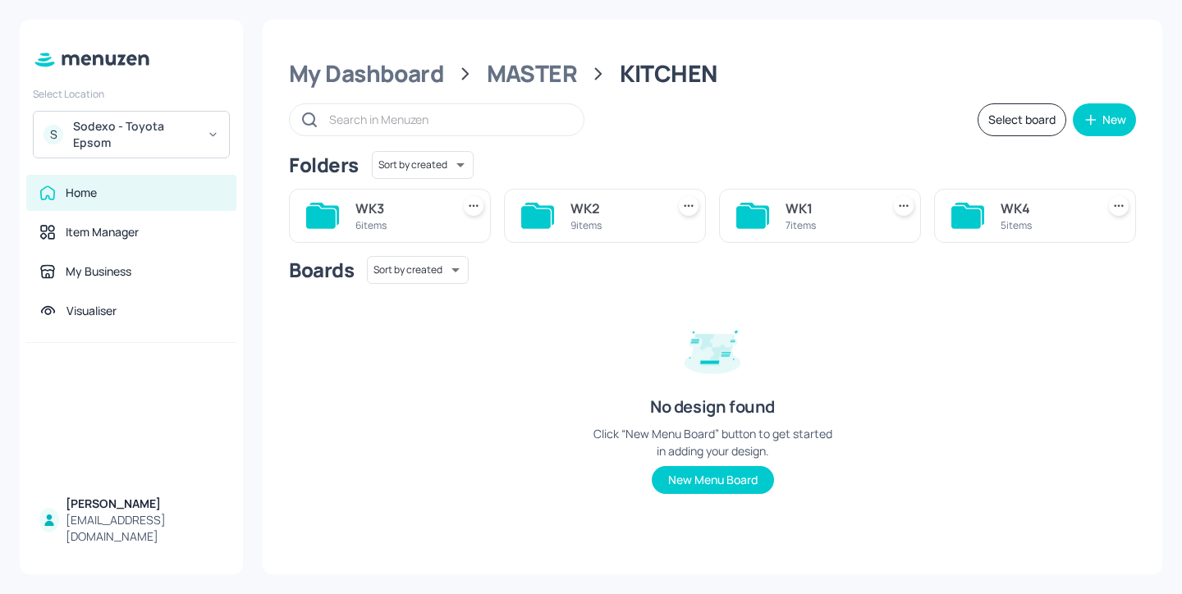
click at [1020, 217] on div "WK4" at bounding box center [1044, 209] width 89 height 20
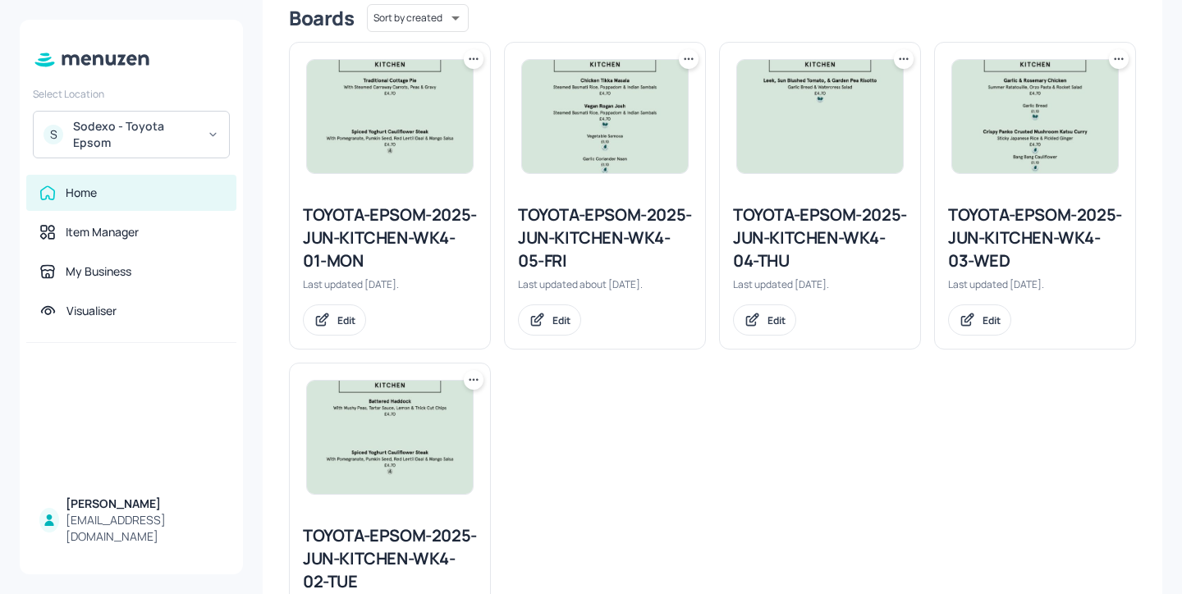
scroll to position [484, 0]
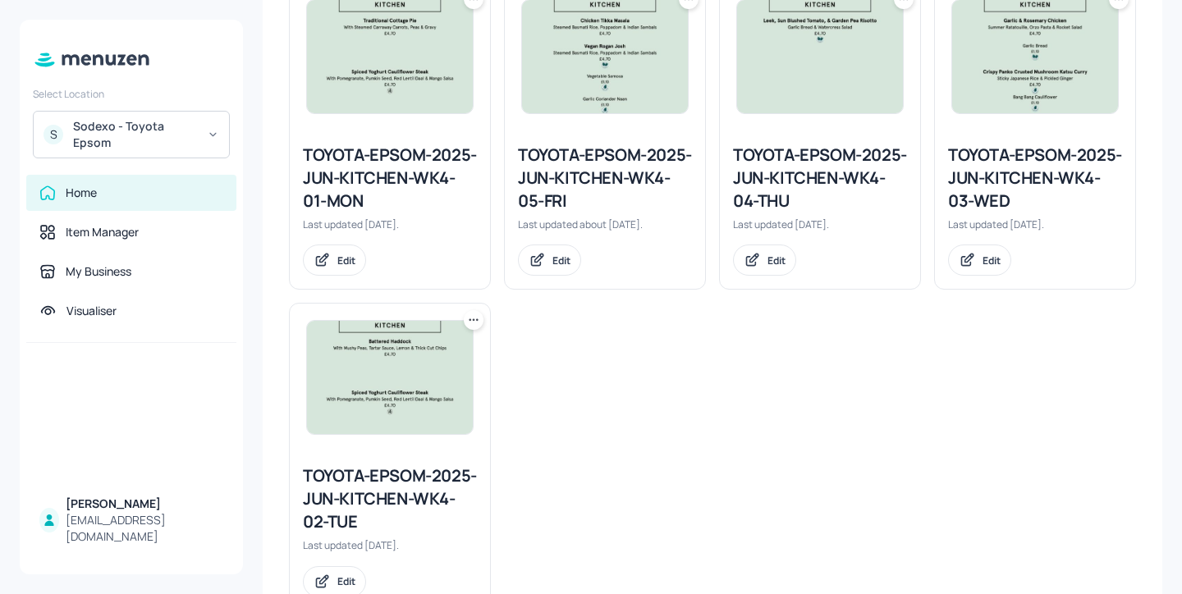
click at [1038, 181] on div "TOYOTA-EPSOM-2025-JUN-KITCHEN-WK4-03-WED" at bounding box center [1035, 178] width 174 height 69
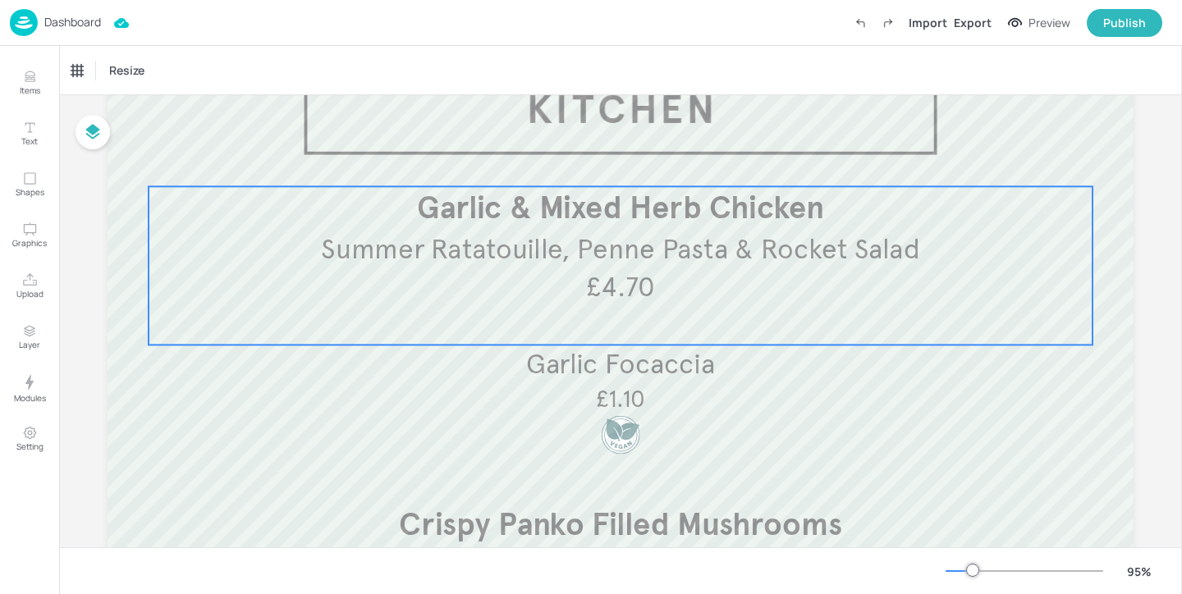
scroll to position [162, 0]
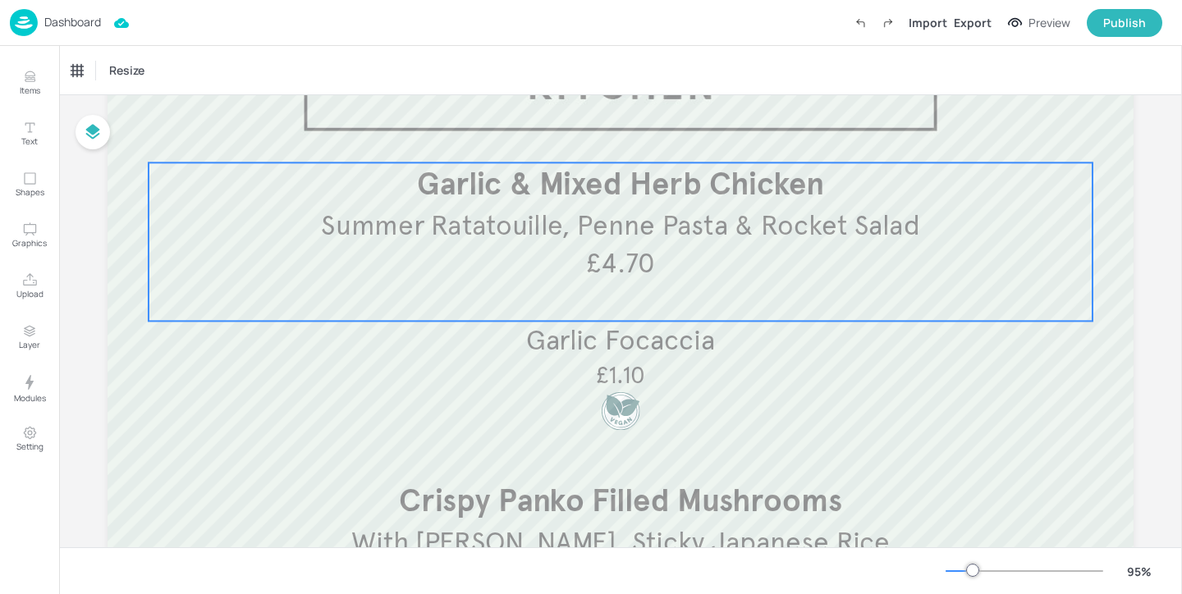
click at [778, 234] on span "Summer Ratatouille, Penne Pasta & Rocket Salad" at bounding box center [620, 225] width 598 height 34
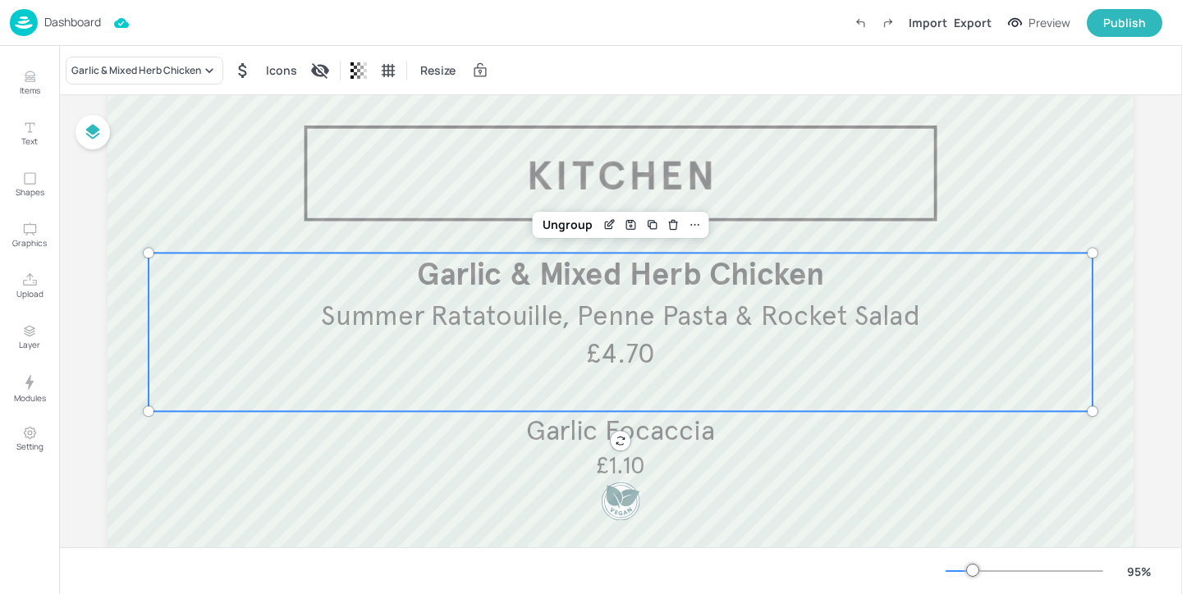
scroll to position [0, 0]
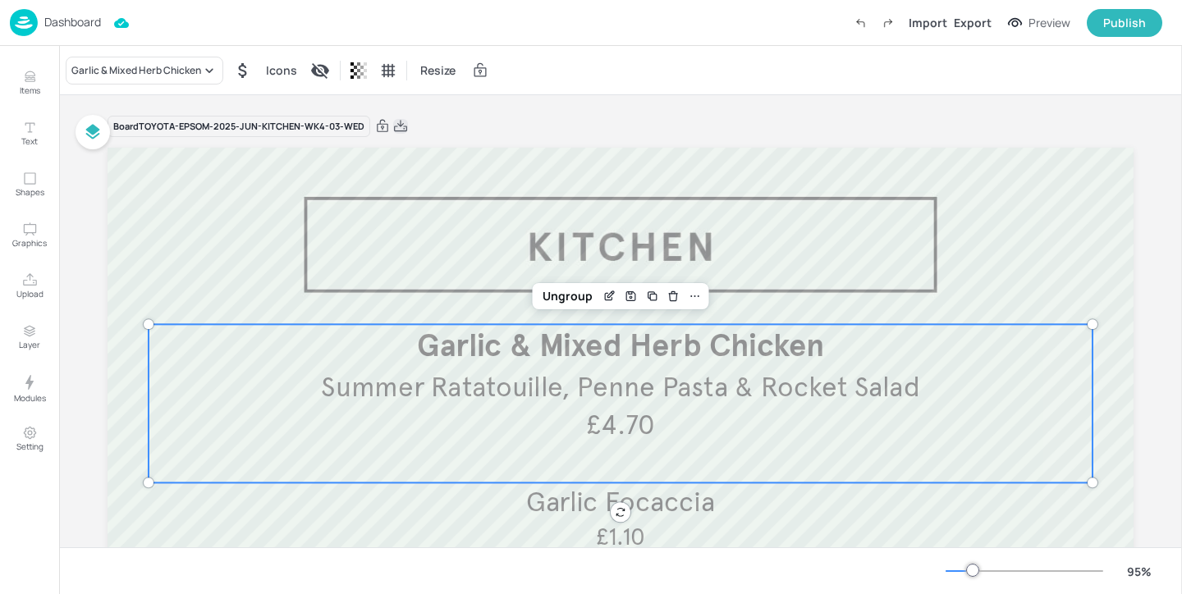
click at [400, 125] on icon at bounding box center [400, 126] width 15 height 16
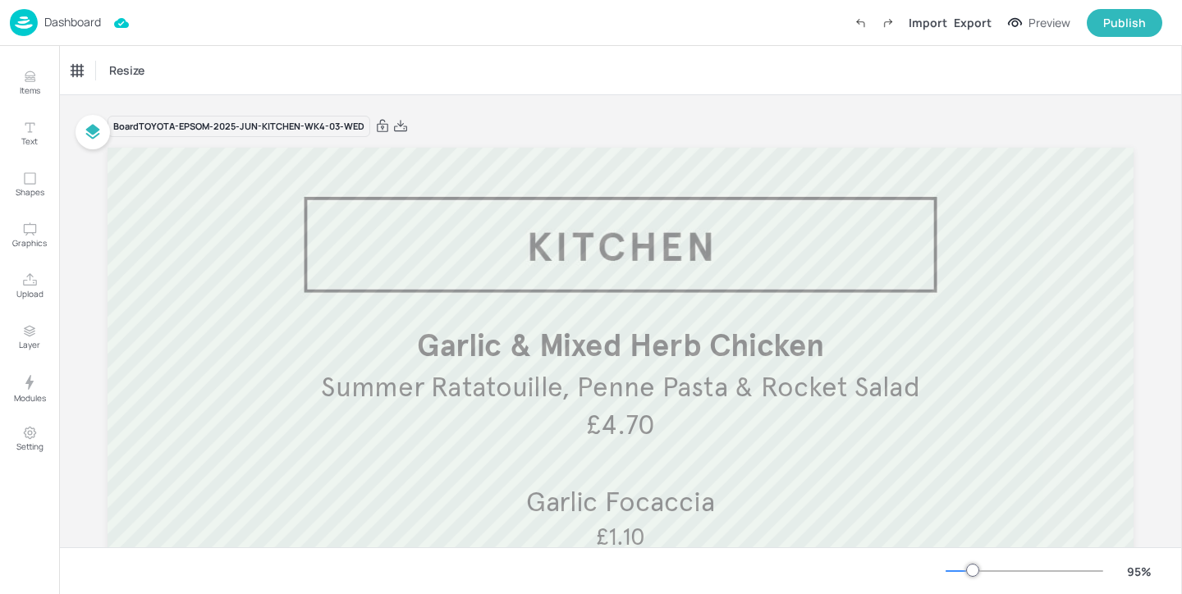
click at [85, 23] on p "Dashboard" at bounding box center [72, 21] width 57 height 11
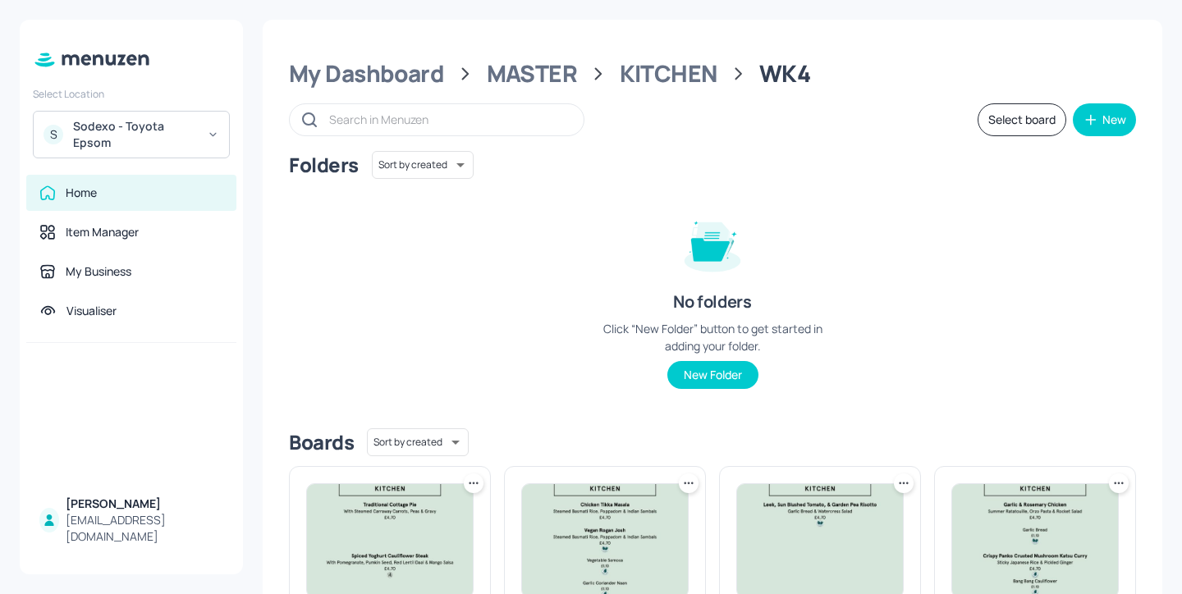
click at [160, 119] on div "Sodexo - Toyota Epsom" at bounding box center [135, 134] width 124 height 33
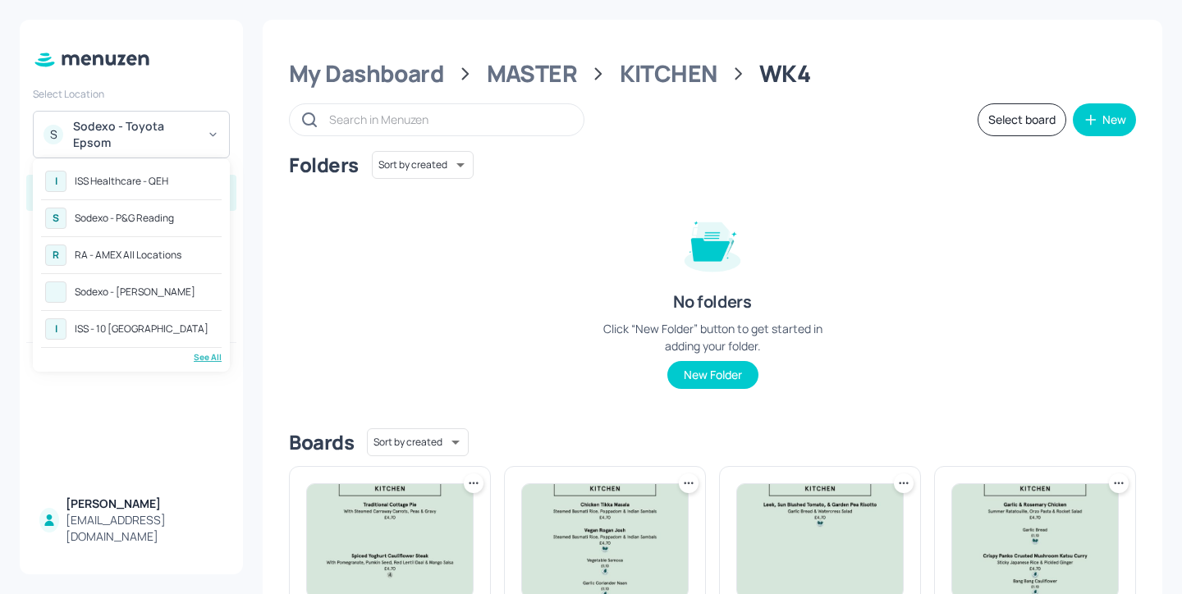
click at [194, 263] on div "R RA - AMEX All Locations" at bounding box center [131, 255] width 181 height 30
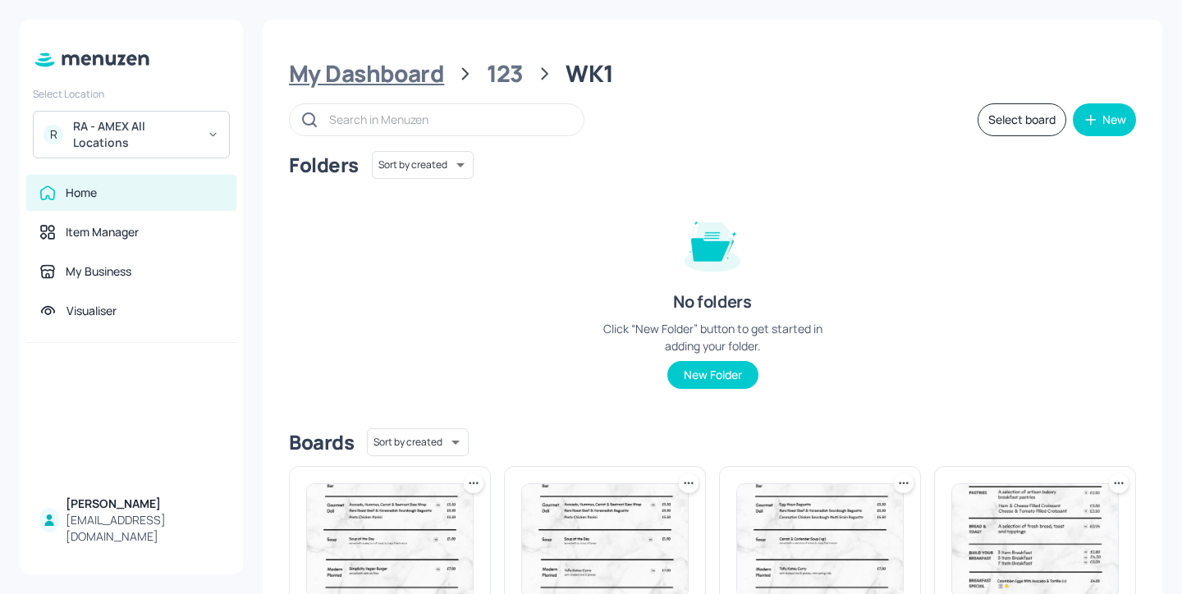
click at [423, 73] on div "My Dashboard" at bounding box center [366, 74] width 155 height 30
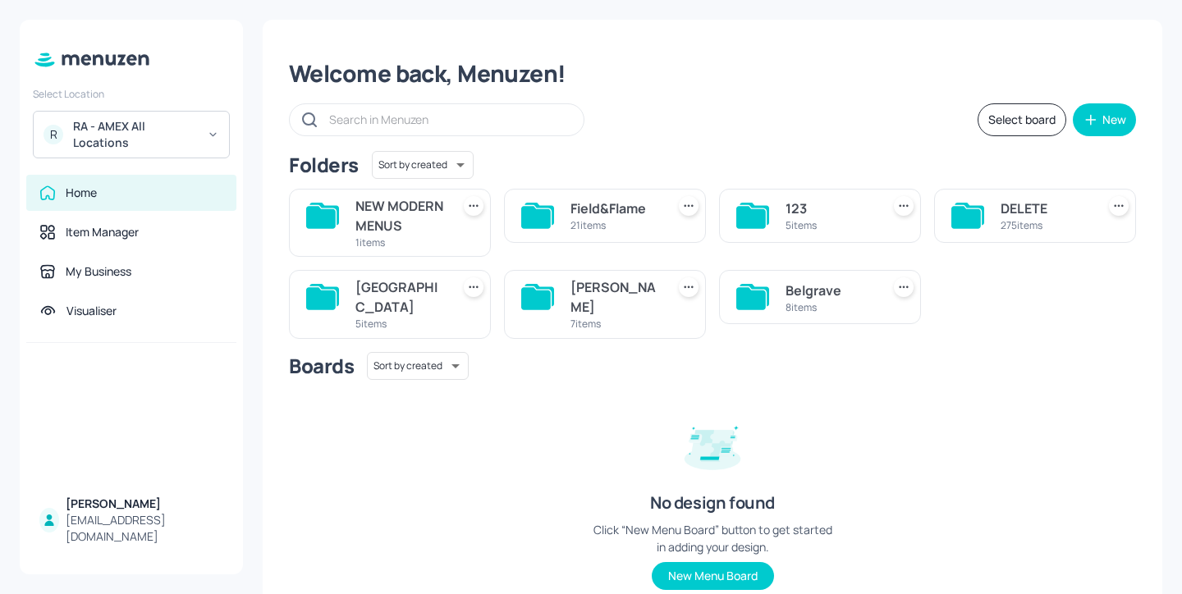
click at [607, 320] on div "7 items" at bounding box center [614, 324] width 89 height 14
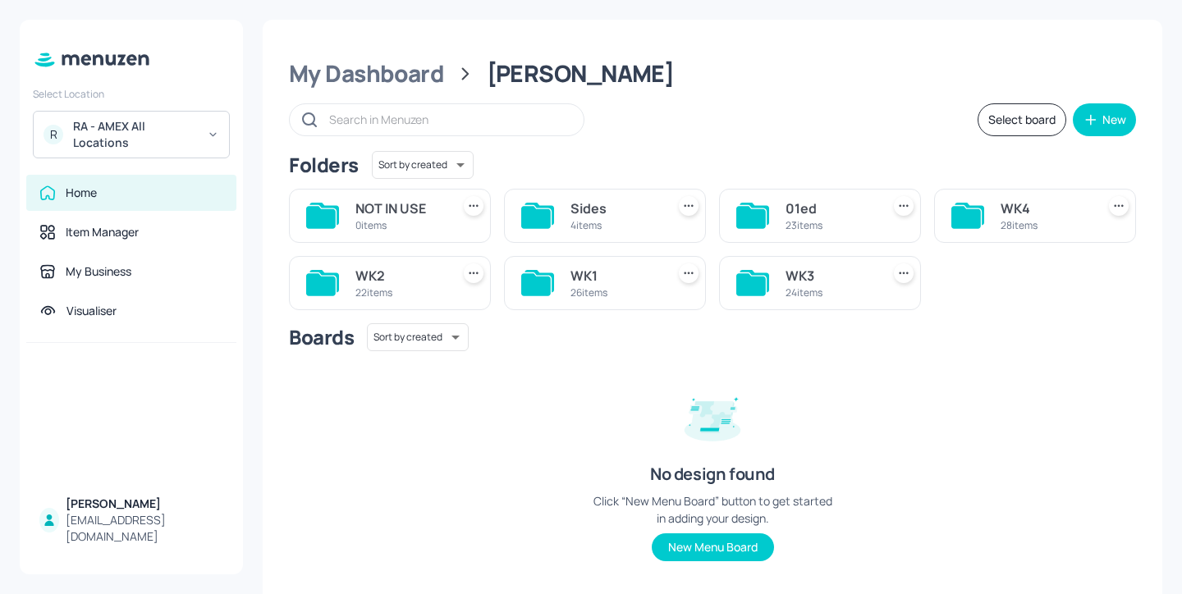
scroll to position [33, 0]
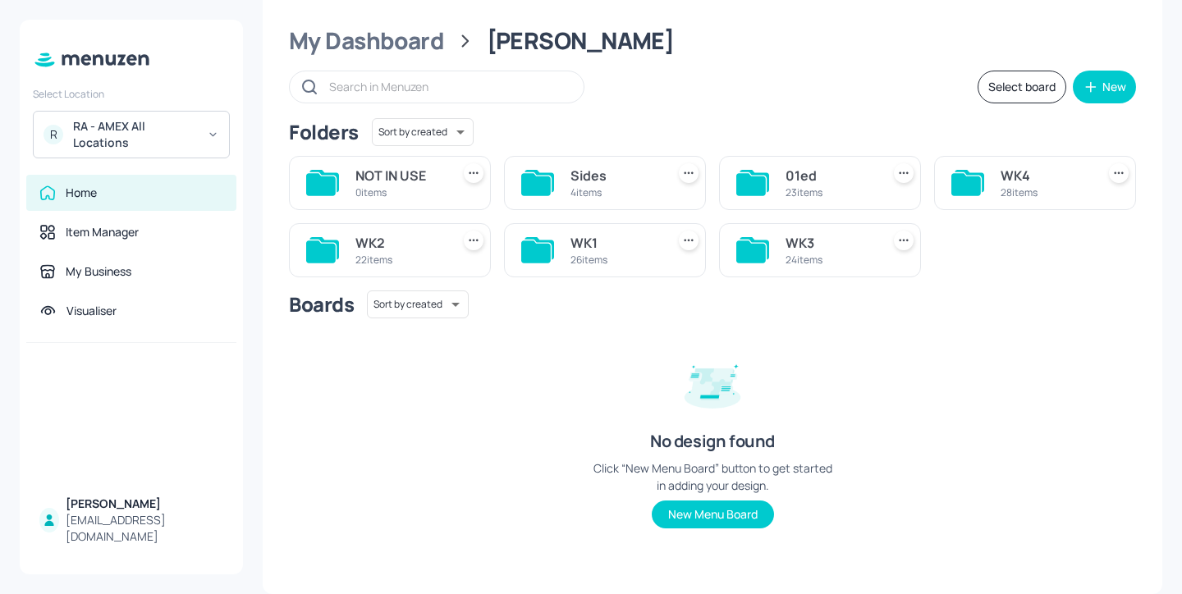
click at [644, 260] on div "26 items" at bounding box center [614, 260] width 89 height 14
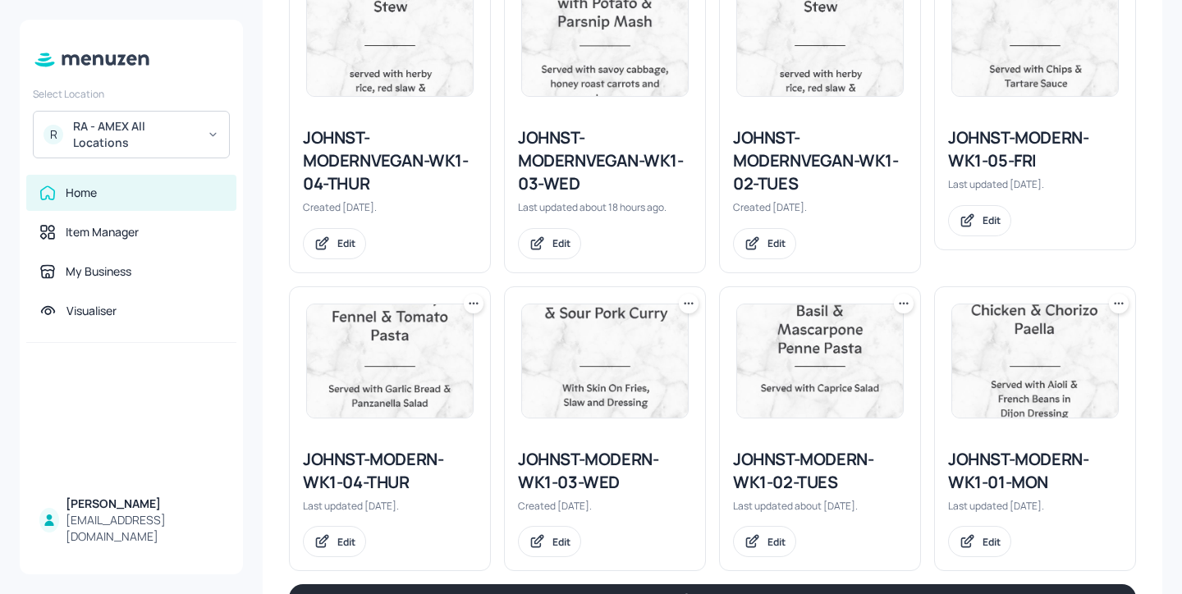
scroll to position [1671, 0]
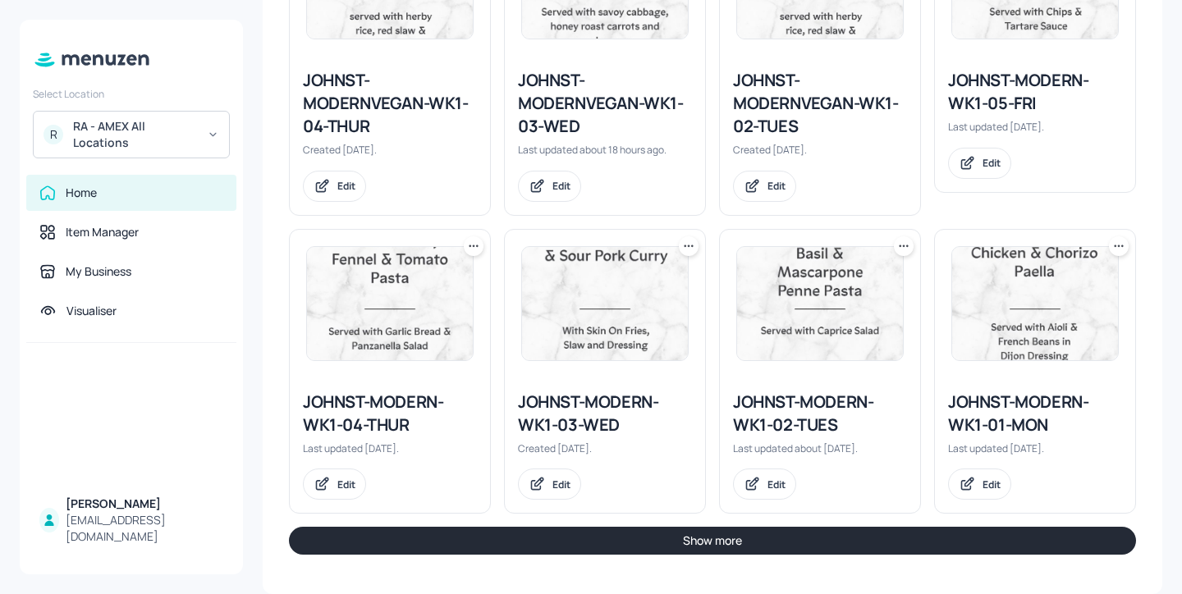
click at [620, 403] on div "JOHNST-MODERN-WK1-03-WED" at bounding box center [605, 414] width 174 height 46
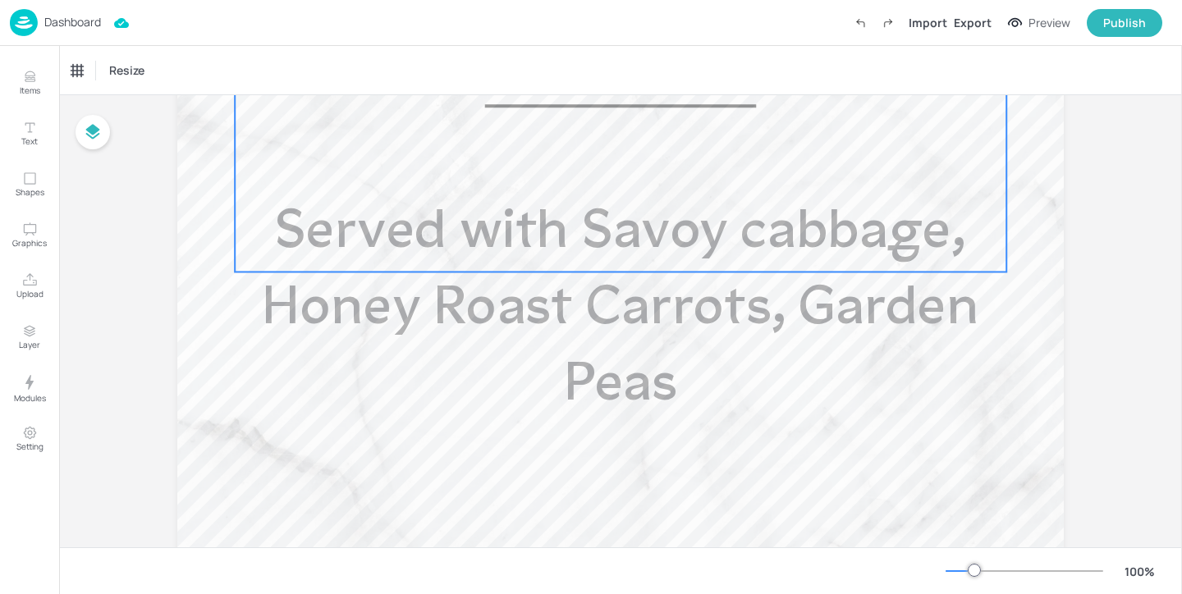
scroll to position [879, 0]
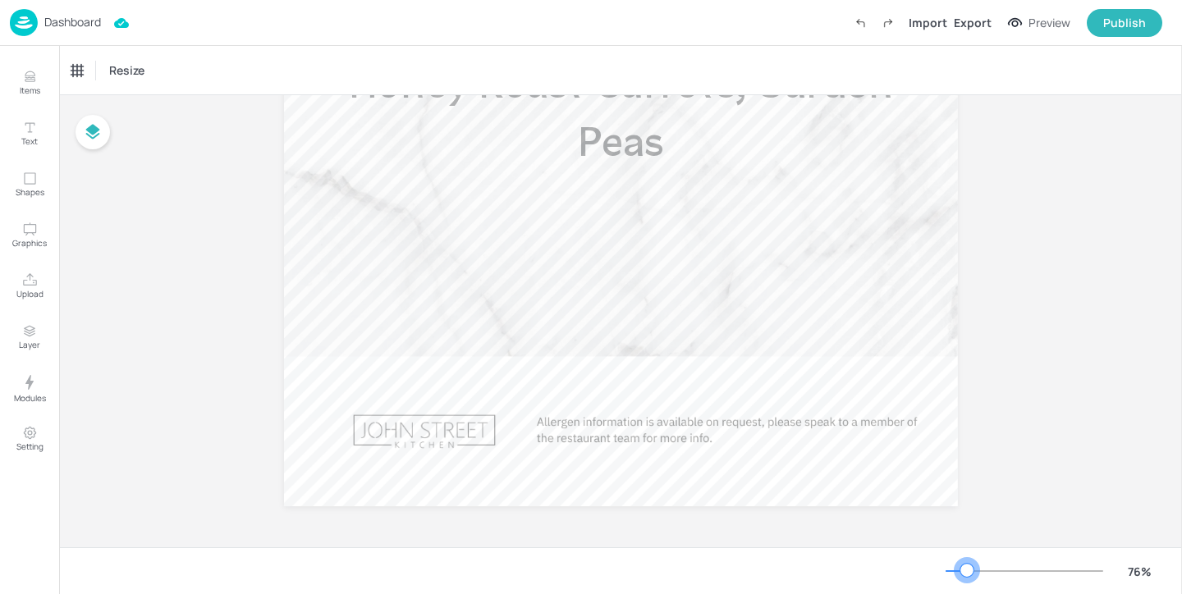
click at [967, 568] on div at bounding box center [966, 570] width 13 height 13
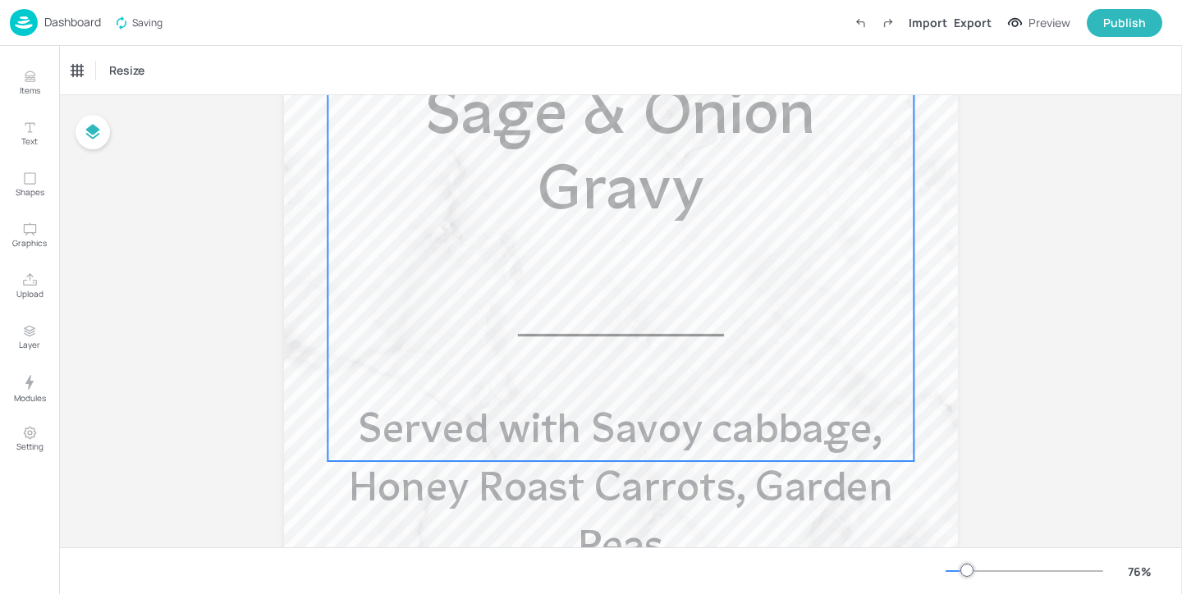
scroll to position [426, 0]
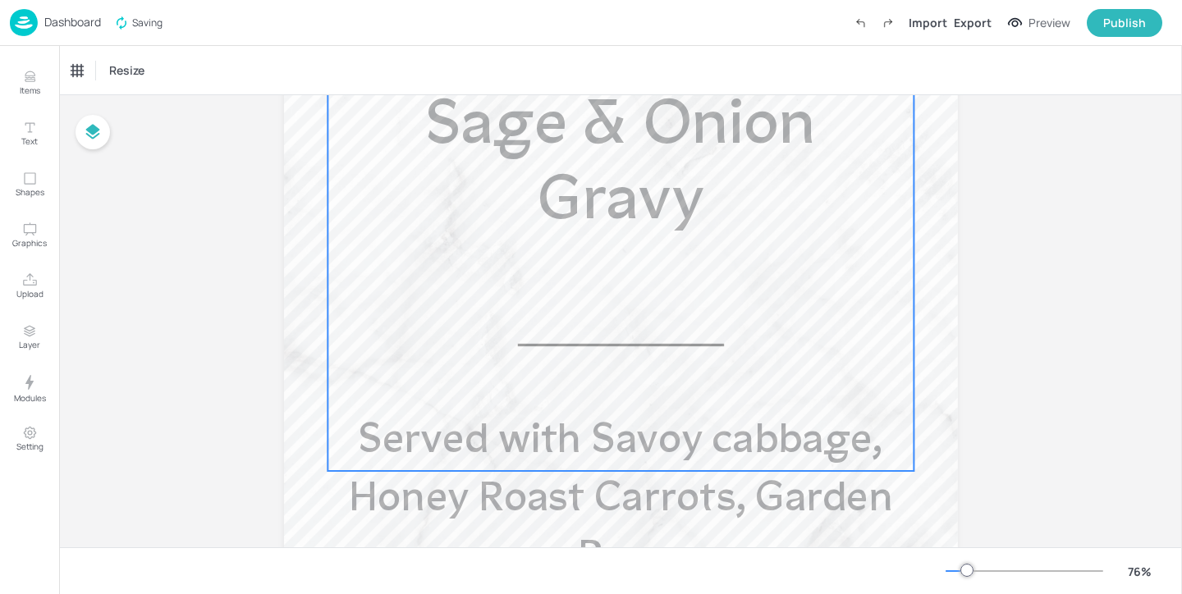
click at [642, 245] on div "Sausage, Mash Sage & Onion Gravy Served with Savoy cabbage, Honey Roast Carrots…" at bounding box center [620, 242] width 586 height 457
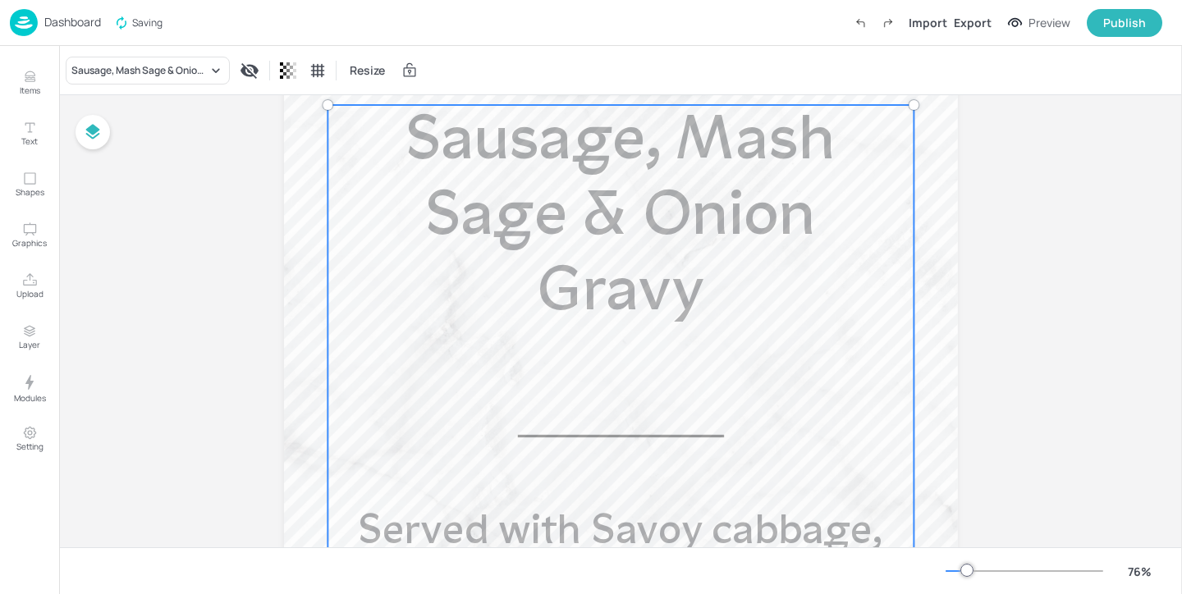
scroll to position [281, 0]
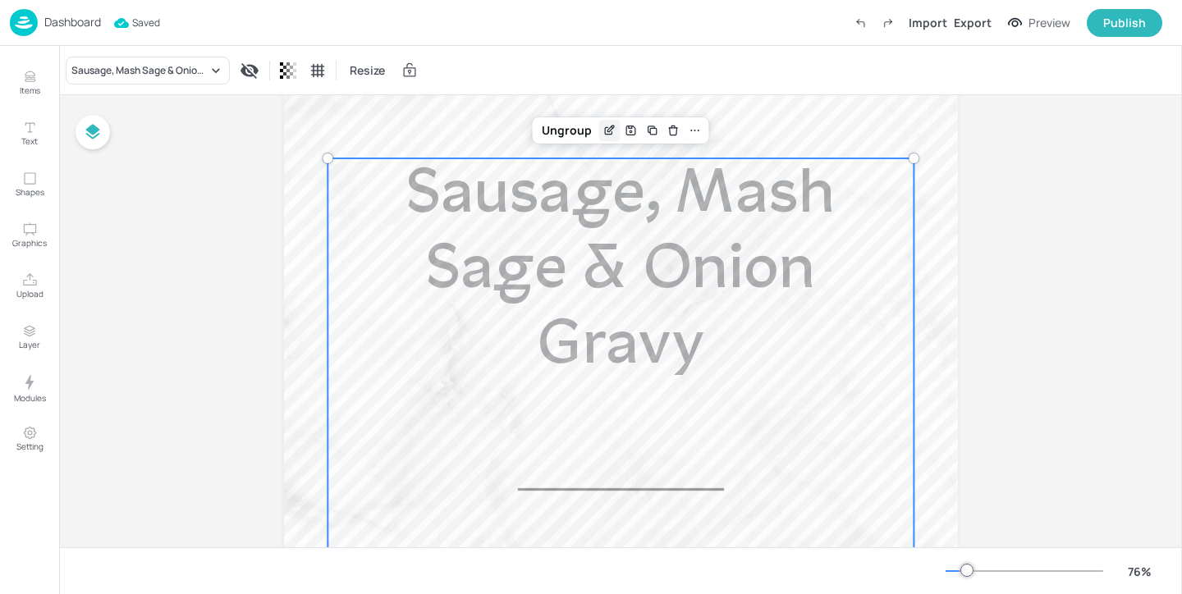
click at [605, 128] on icon "Edit Item" at bounding box center [609, 130] width 14 height 13
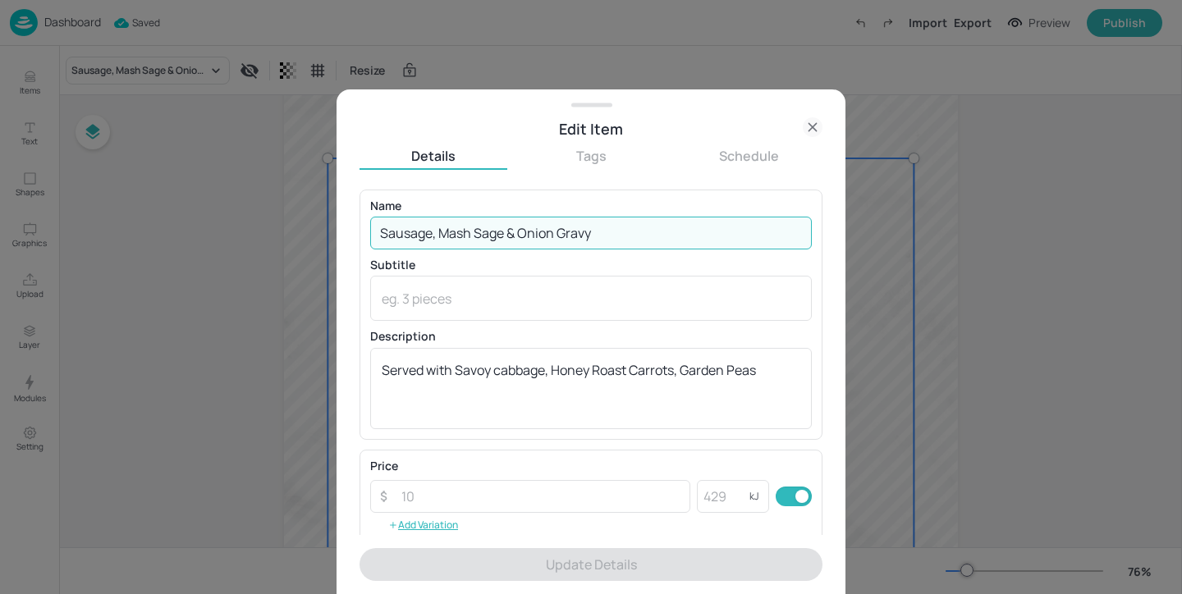
drag, startPoint x: 613, startPoint y: 228, endPoint x: 629, endPoint y: 202, distance: 30.5
click at [629, 202] on div "Name Sausage, Mash Sage & Onion Gravy ​" at bounding box center [591, 224] width 442 height 49
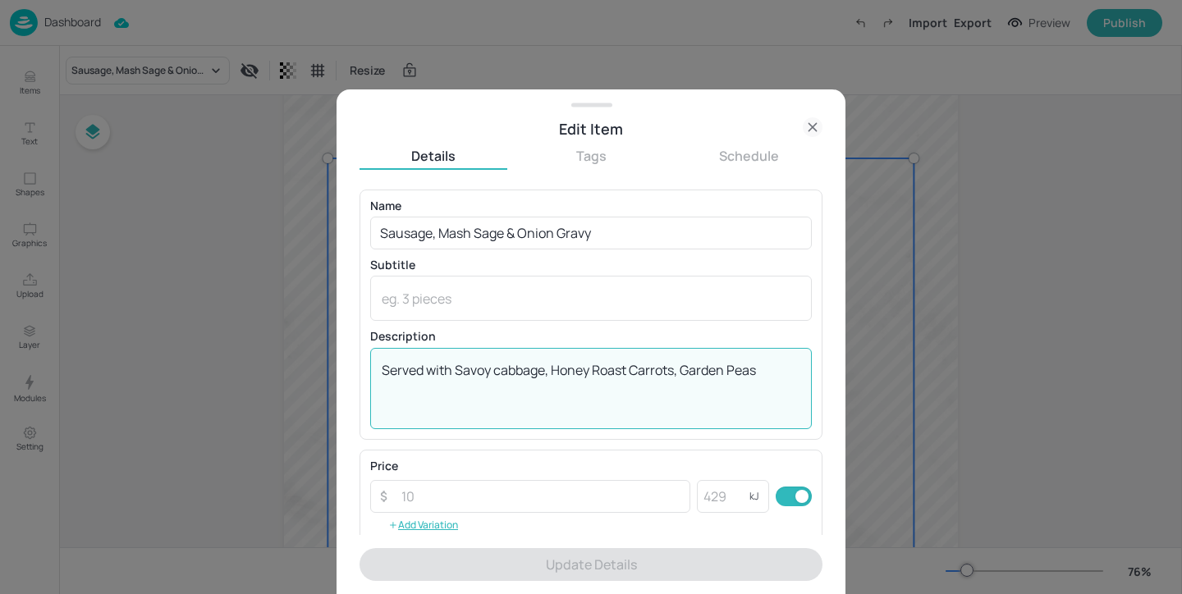
drag, startPoint x: 750, startPoint y: 389, endPoint x: 762, endPoint y: 345, distance: 45.2
click at [762, 345] on div "Description Served with Savoy cabbage, Honey Roast Carrots, Garden Peas x ​" at bounding box center [591, 380] width 442 height 98
